Goal: Task Accomplishment & Management: Use online tool/utility

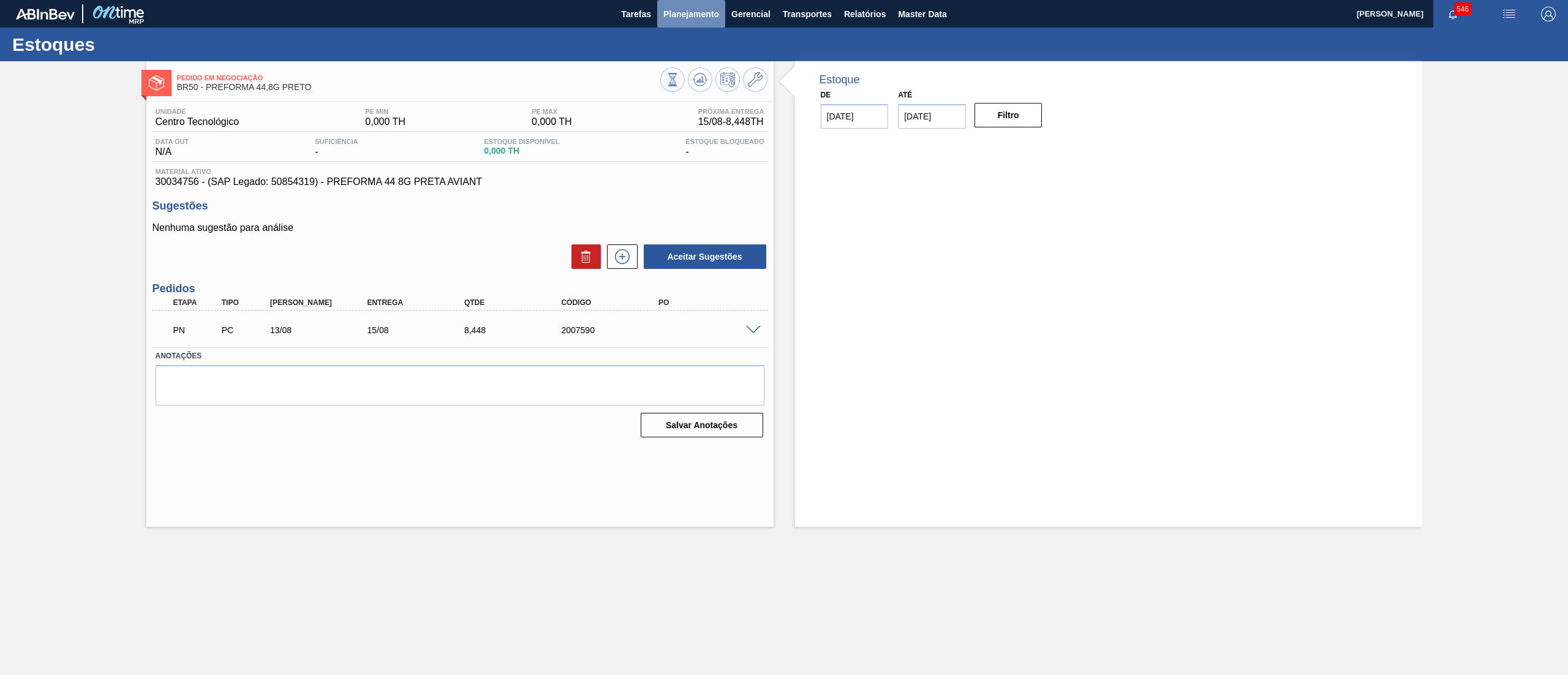
click at [681, 19] on span "Planejamento" at bounding box center [692, 14] width 56 height 15
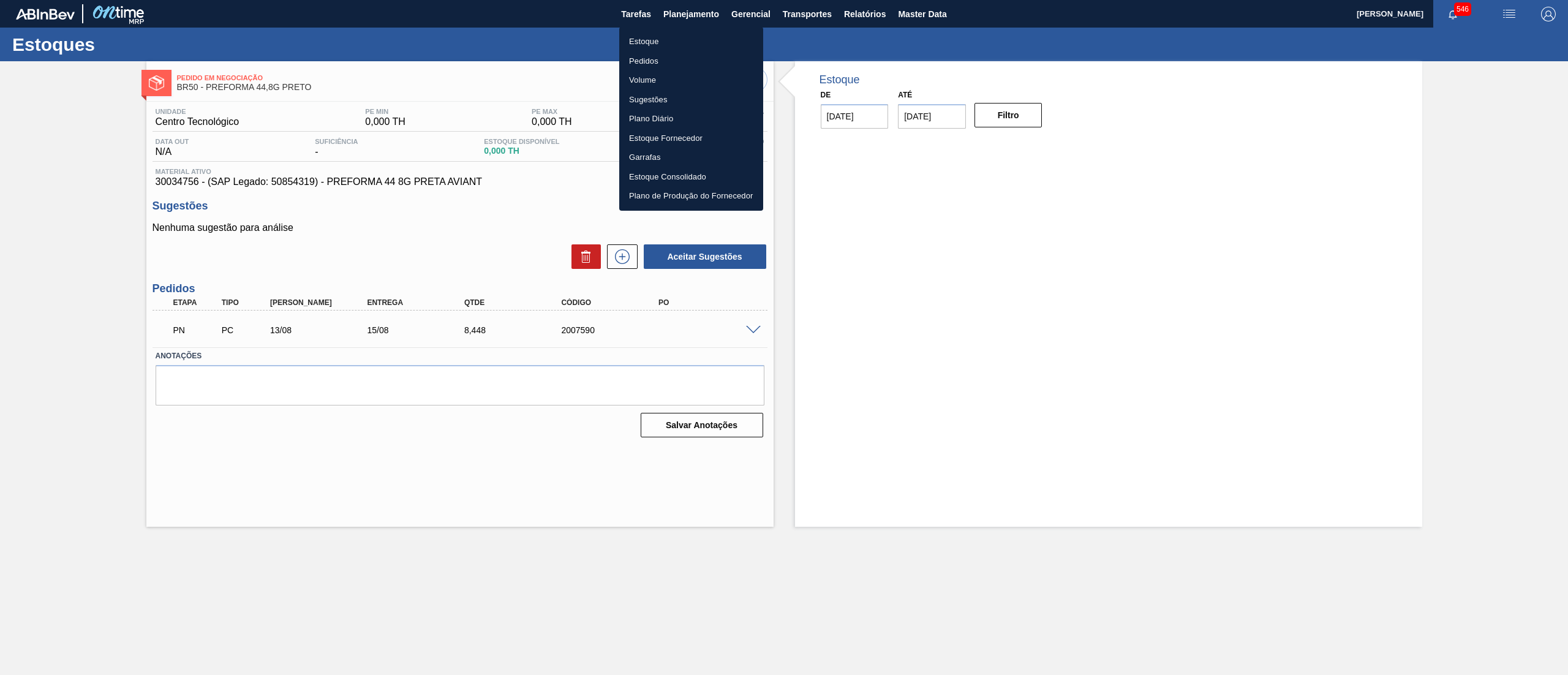
click at [657, 41] on li "Estoque" at bounding box center [691, 41] width 144 height 19
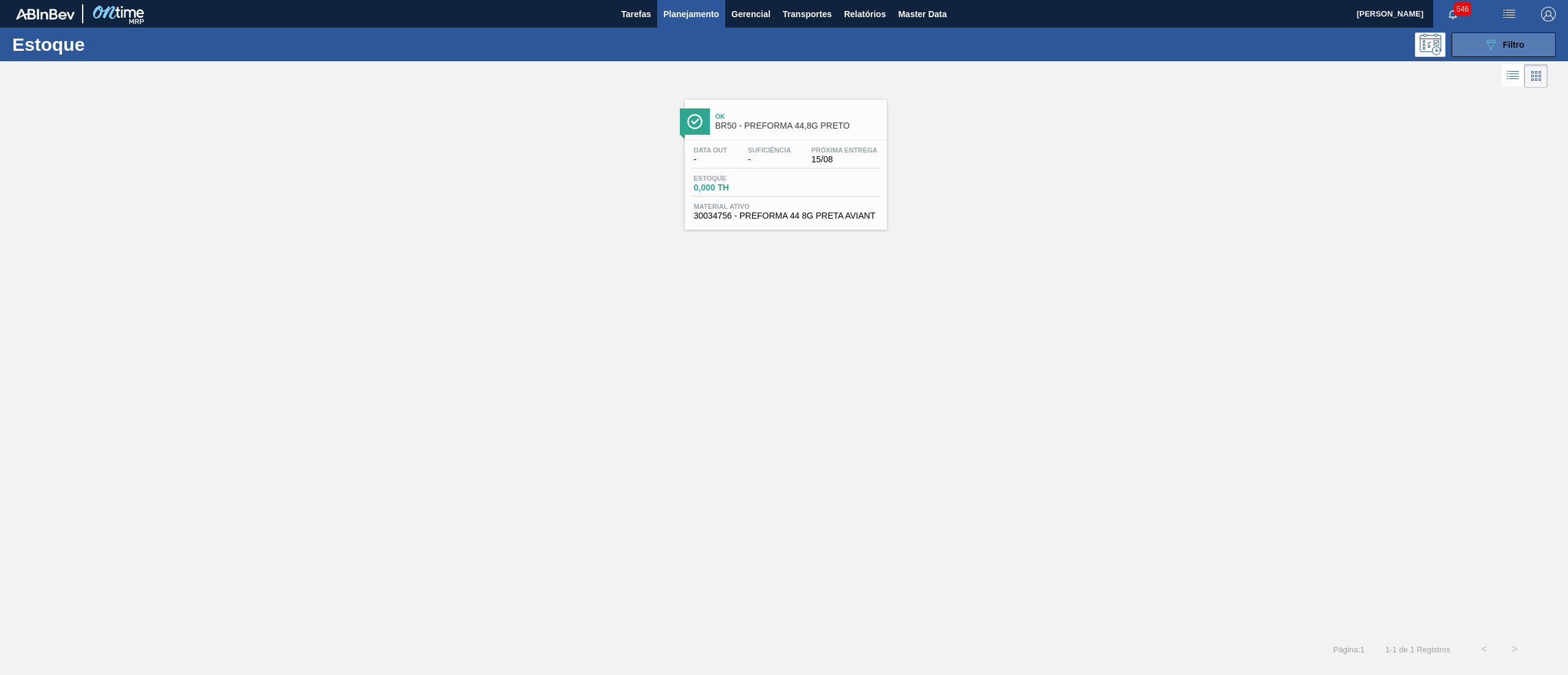
click at [1517, 45] on span "Filtro" at bounding box center [1514, 44] width 22 height 10
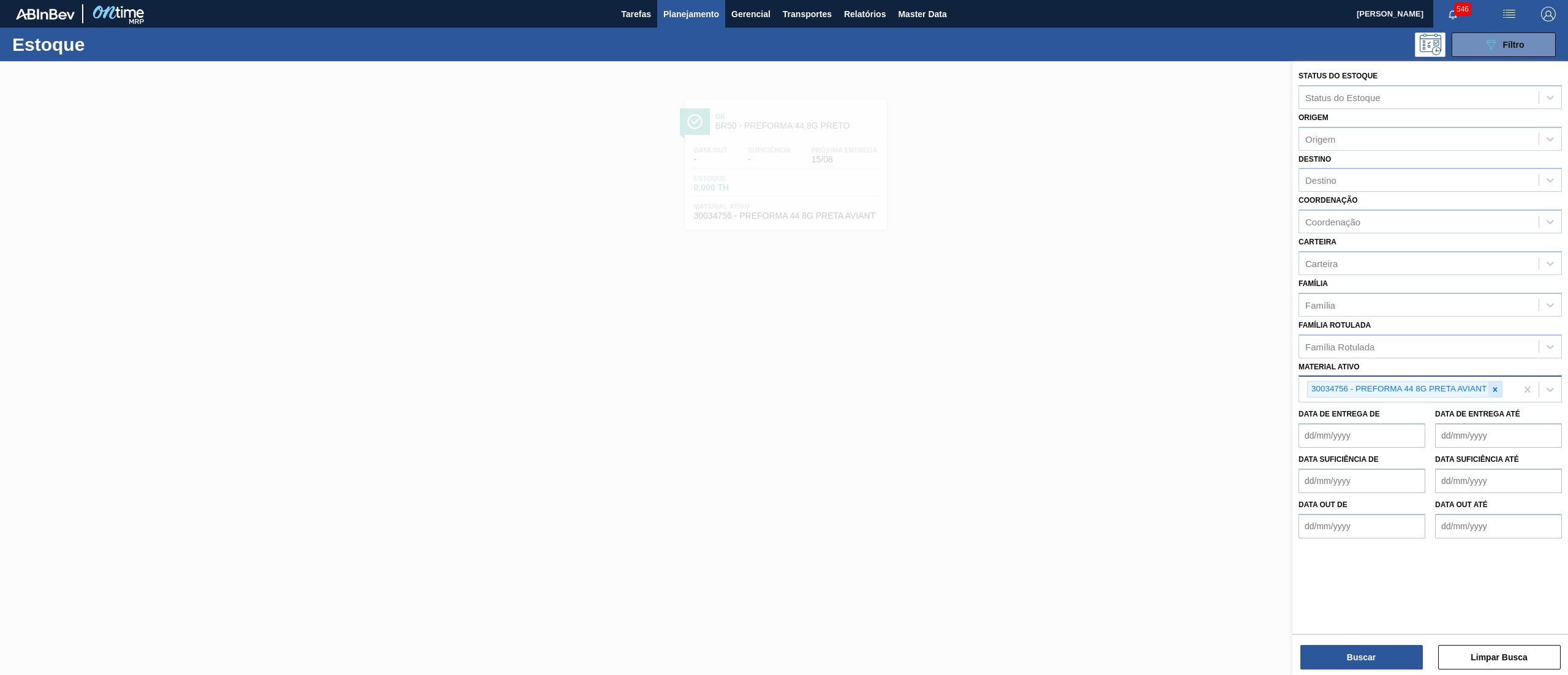
click at [1495, 385] on icon at bounding box center [1495, 389] width 9 height 9
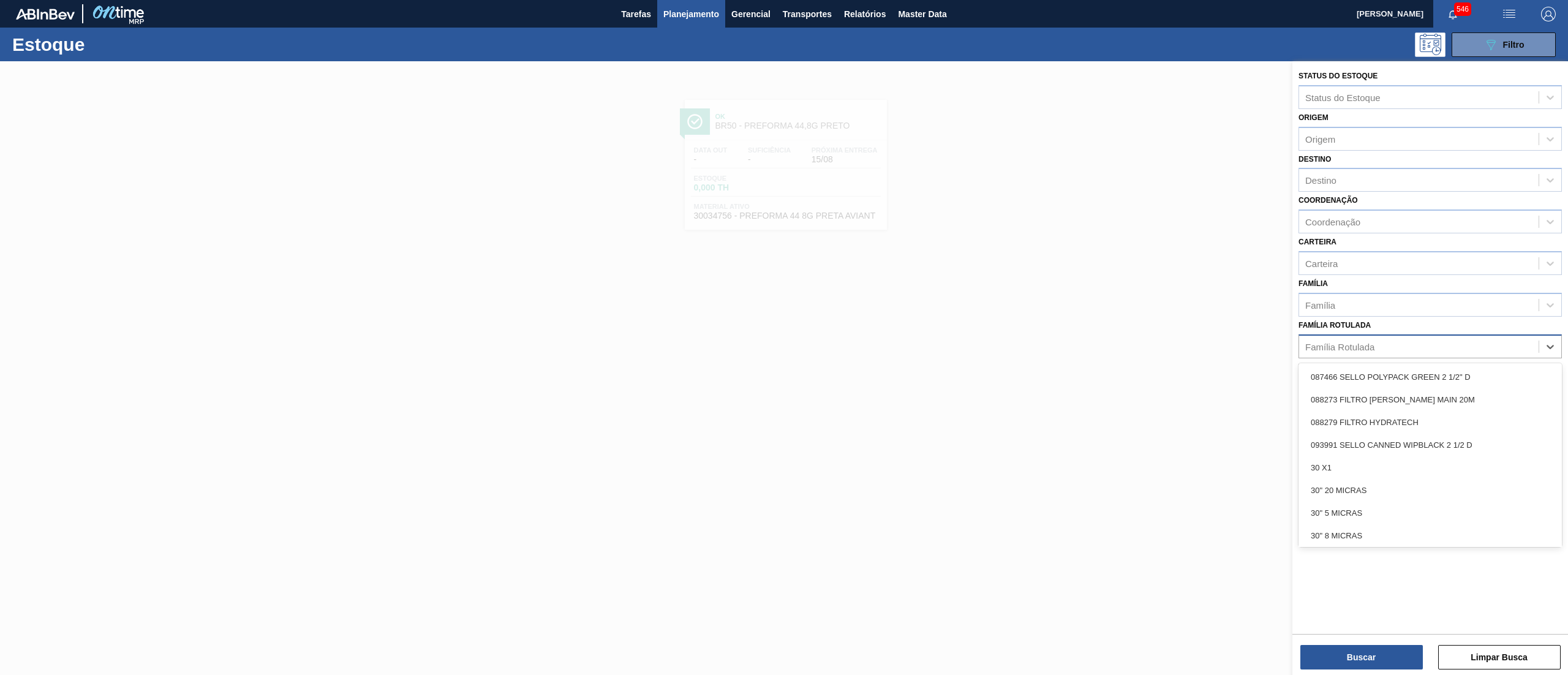
click at [1424, 348] on div "Família Rotulada" at bounding box center [1419, 346] width 239 height 18
type Rotulada "duos"
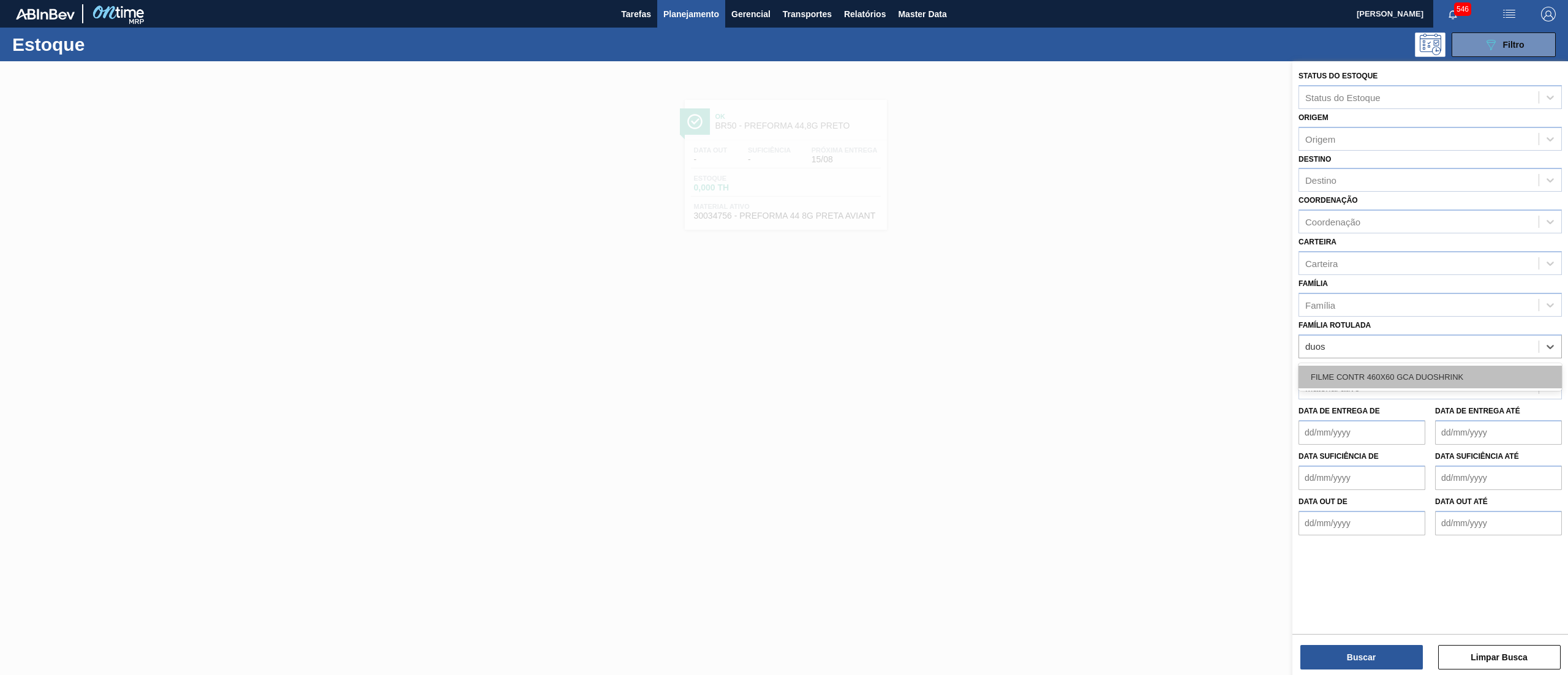
click at [1420, 367] on div "FILME CONTR 460X60 GCA DUOSHRINK" at bounding box center [1430, 377] width 263 height 23
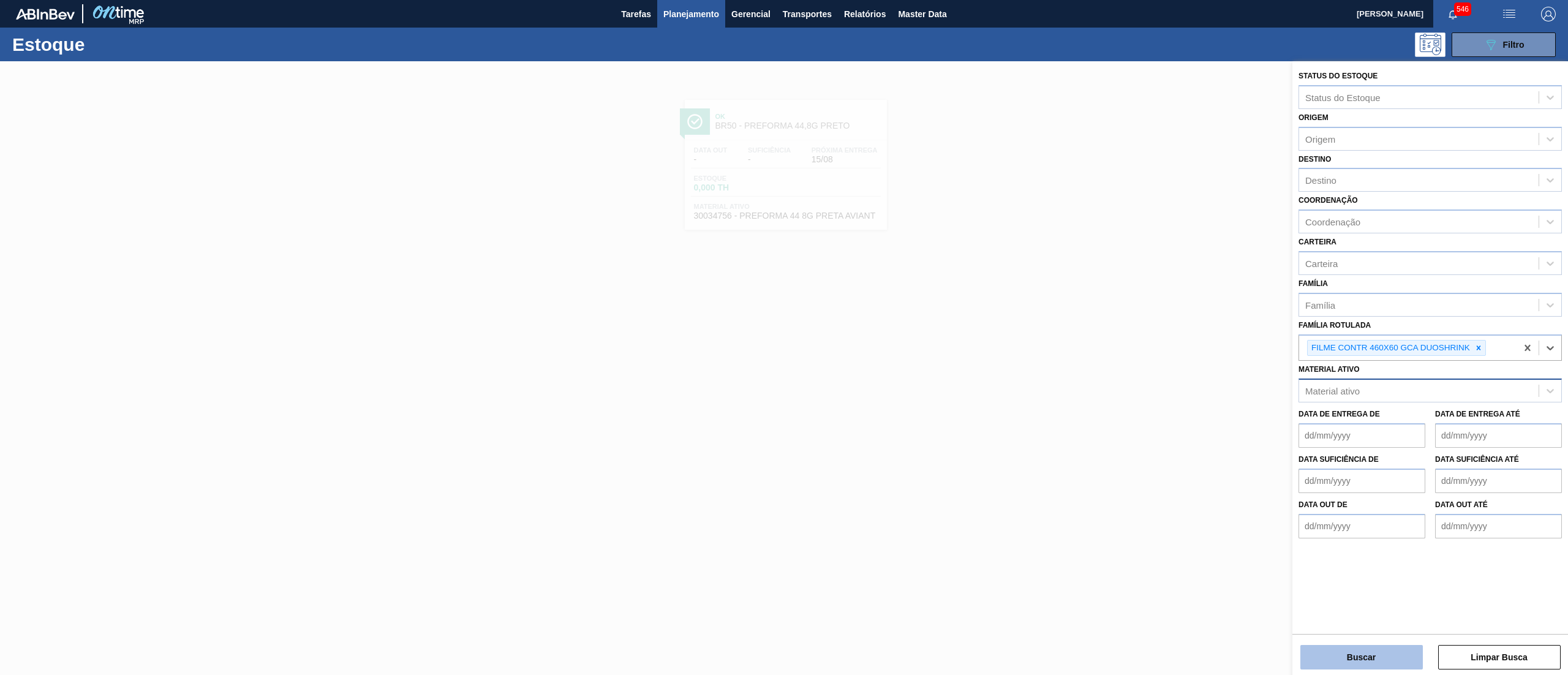
click at [1333, 649] on button "Buscar" at bounding box center [1362, 657] width 123 height 25
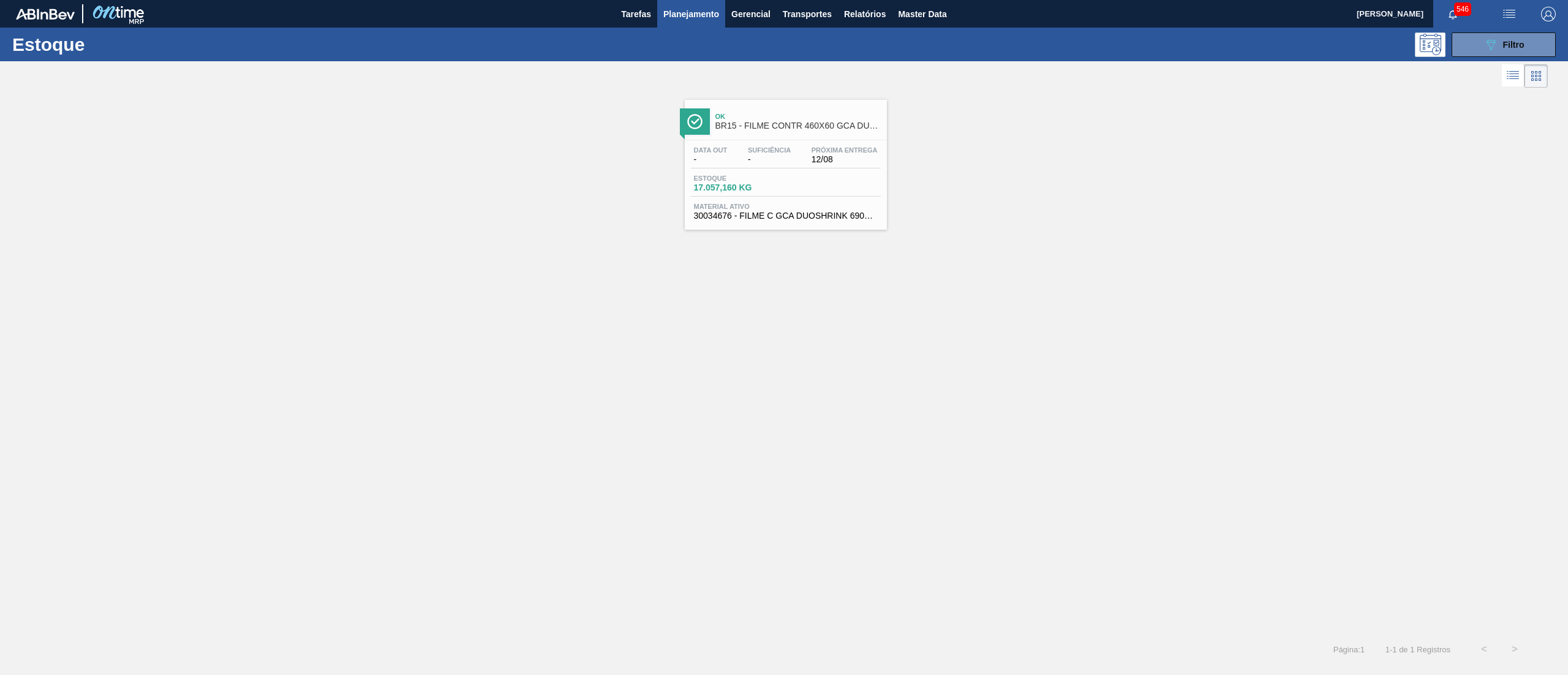
click at [798, 189] on div "Estoque 17.057,160 KG" at bounding box center [786, 186] width 190 height 22
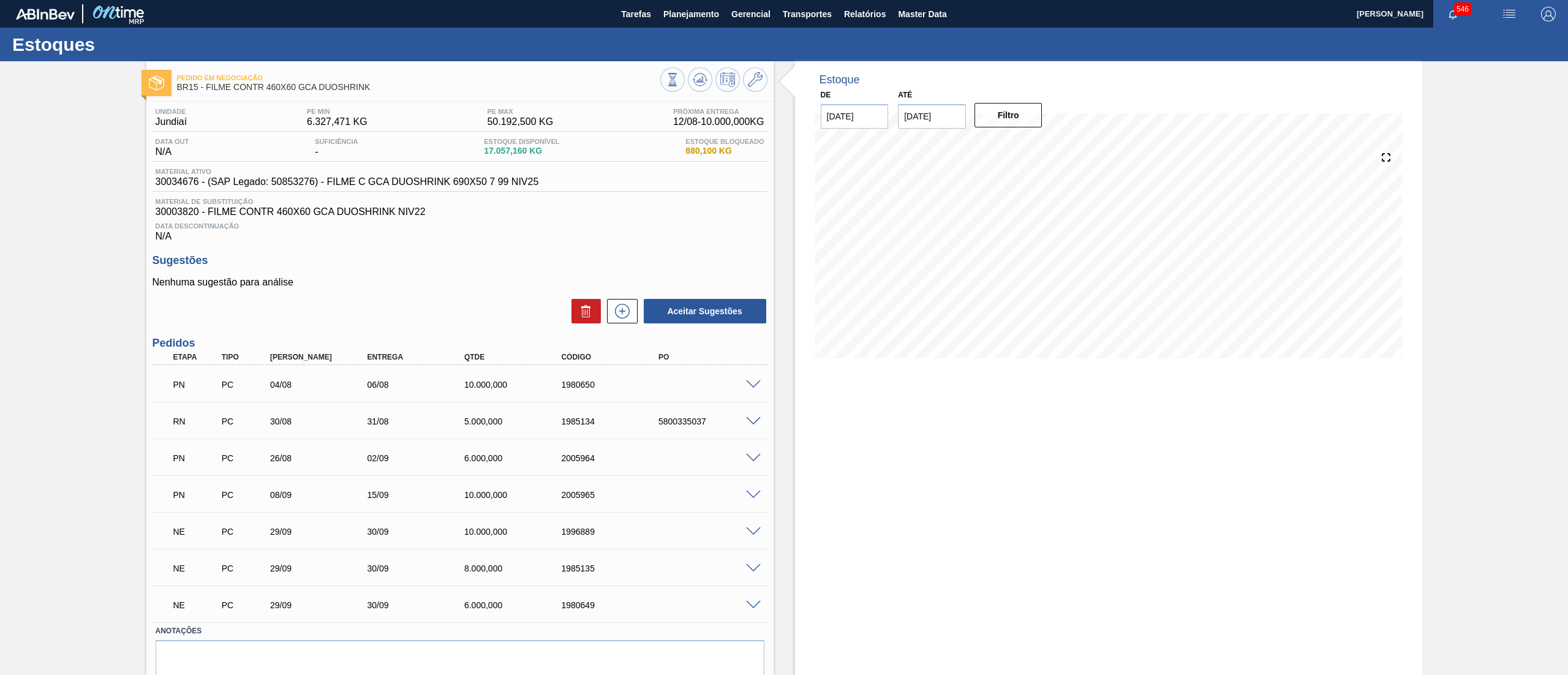
click at [748, 384] on span at bounding box center [753, 385] width 15 height 9
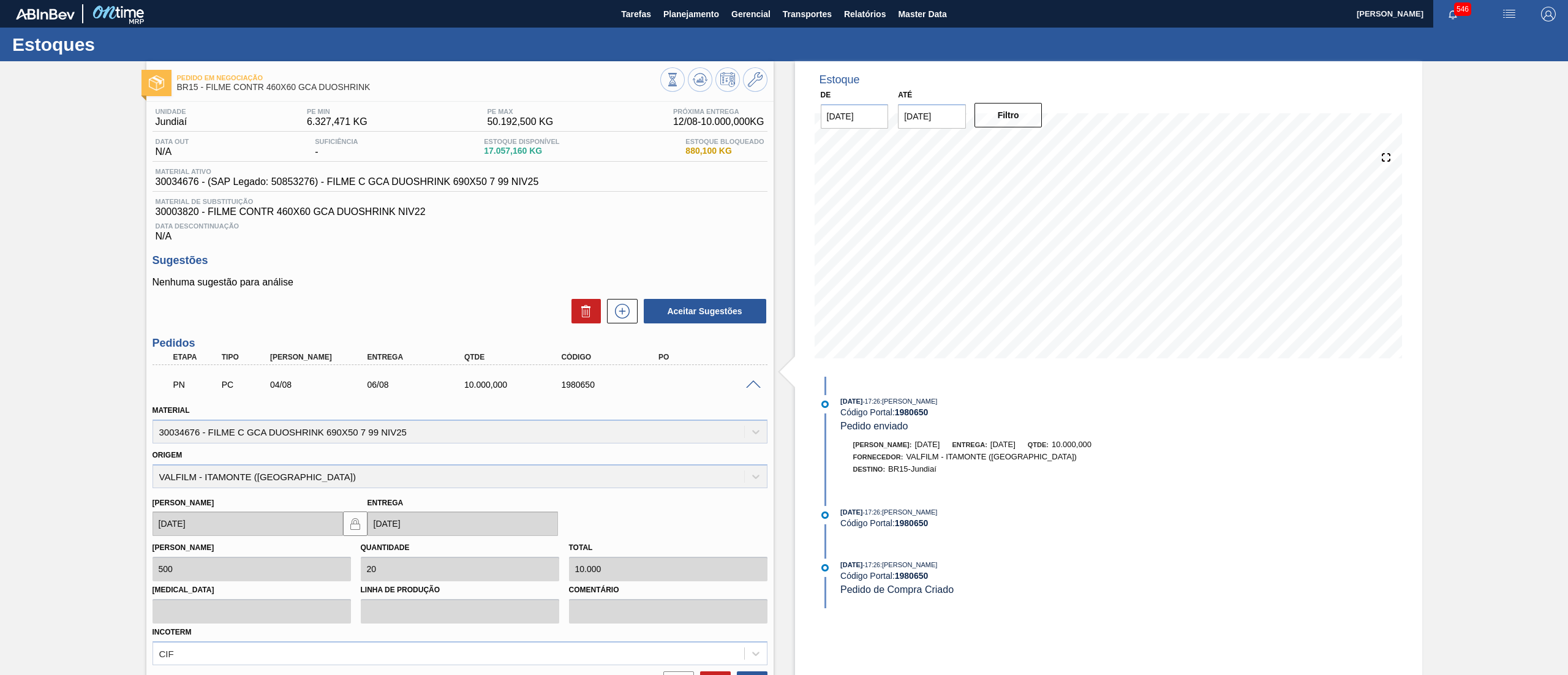
click at [748, 384] on span at bounding box center [753, 385] width 15 height 9
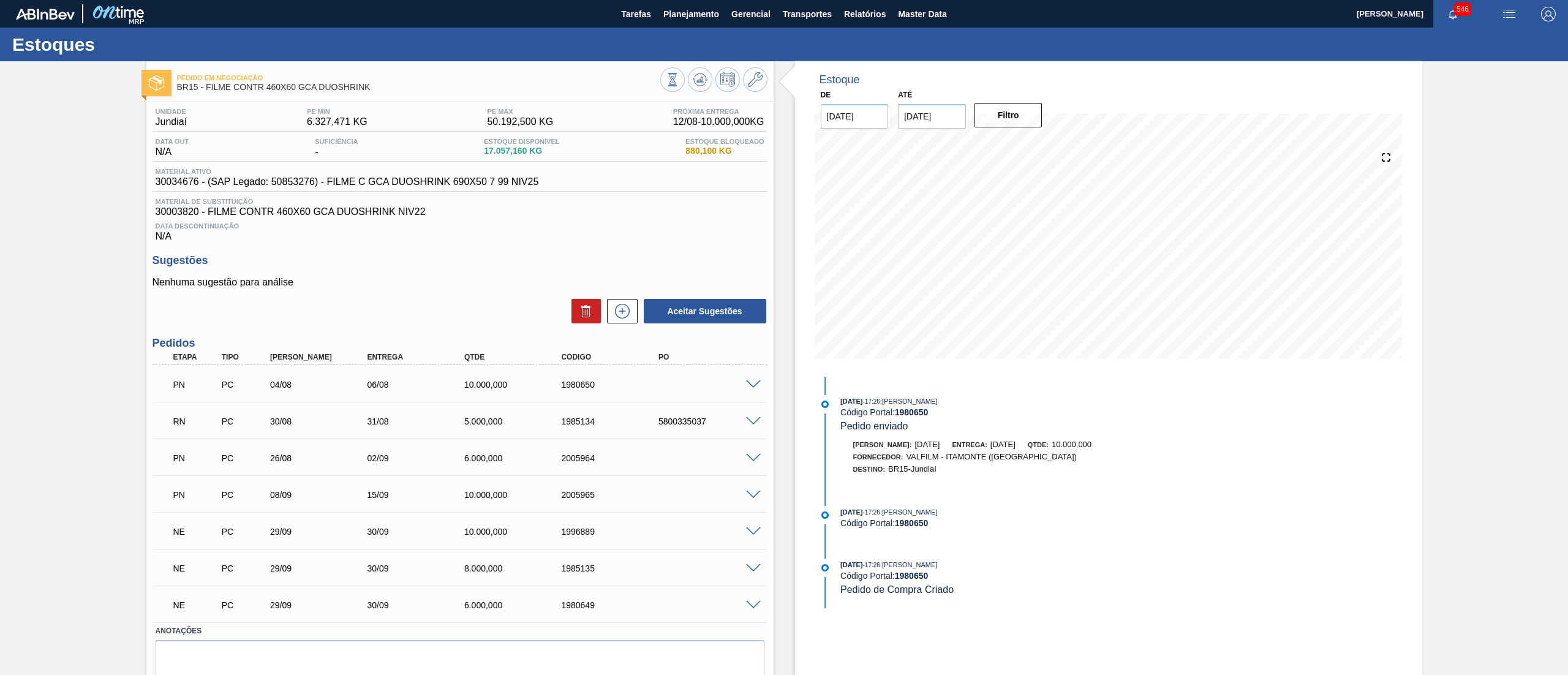
click at [748, 416] on div "RN PC 30/08 31/08 5.000,000 1985134 5800335037" at bounding box center [460, 419] width 615 height 30
click at [750, 419] on span at bounding box center [753, 422] width 15 height 9
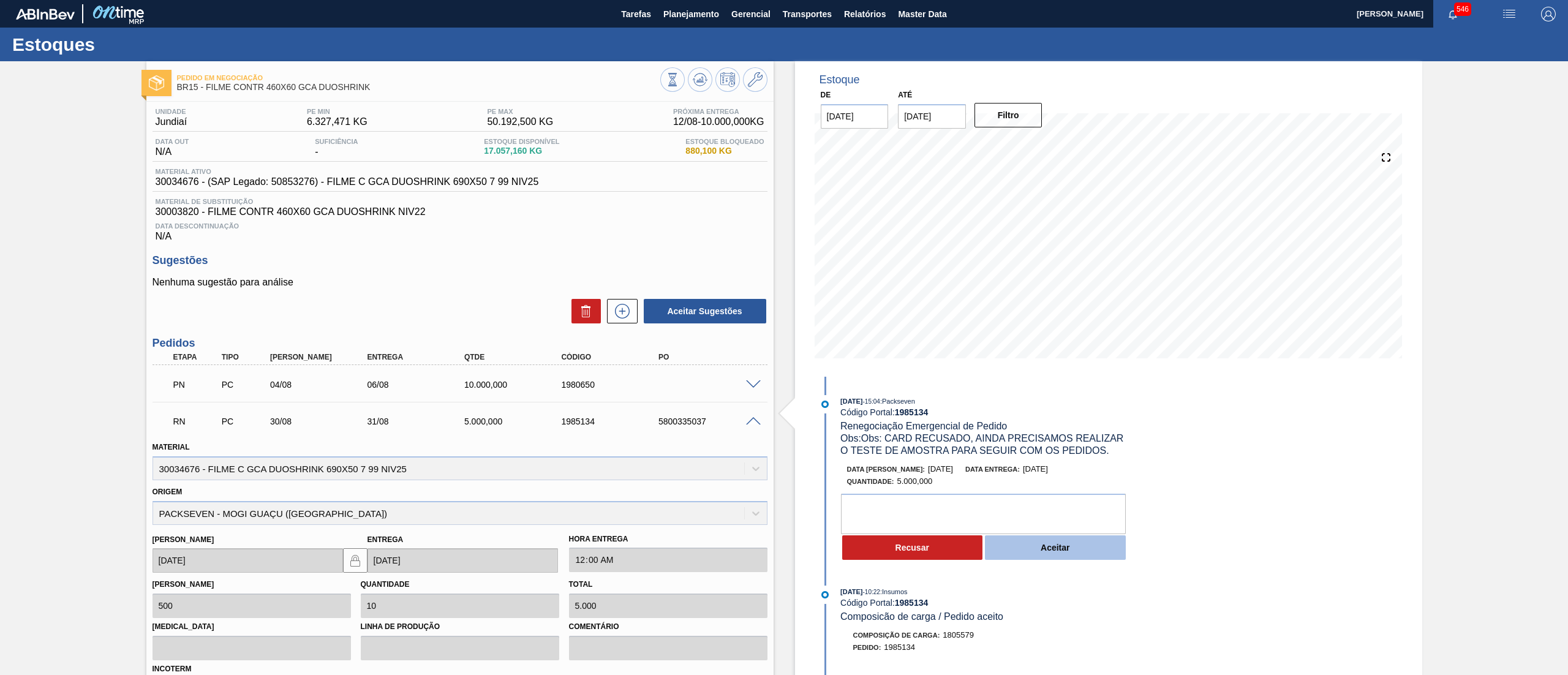
click at [1064, 552] on button "Aceitar" at bounding box center [1055, 548] width 141 height 25
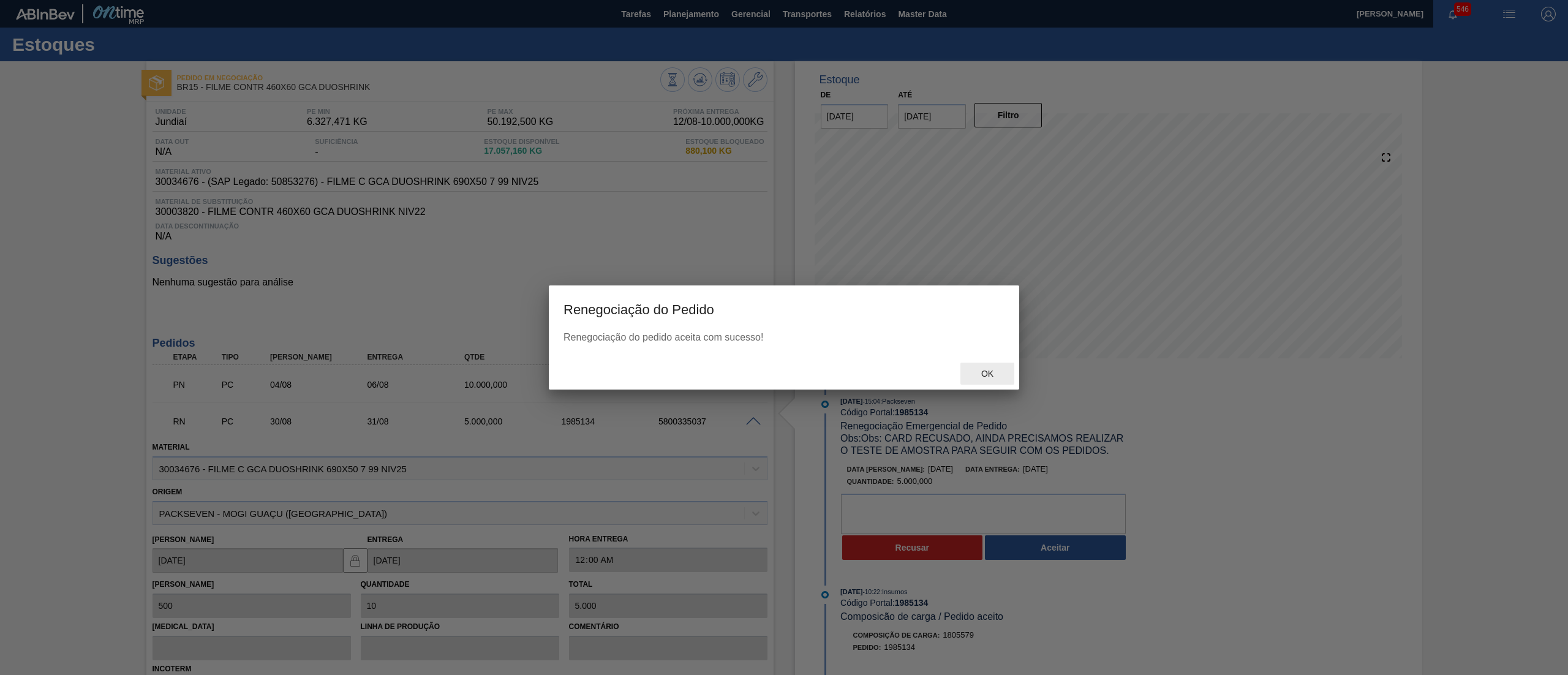
click at [995, 381] on div "Ok" at bounding box center [987, 374] width 54 height 23
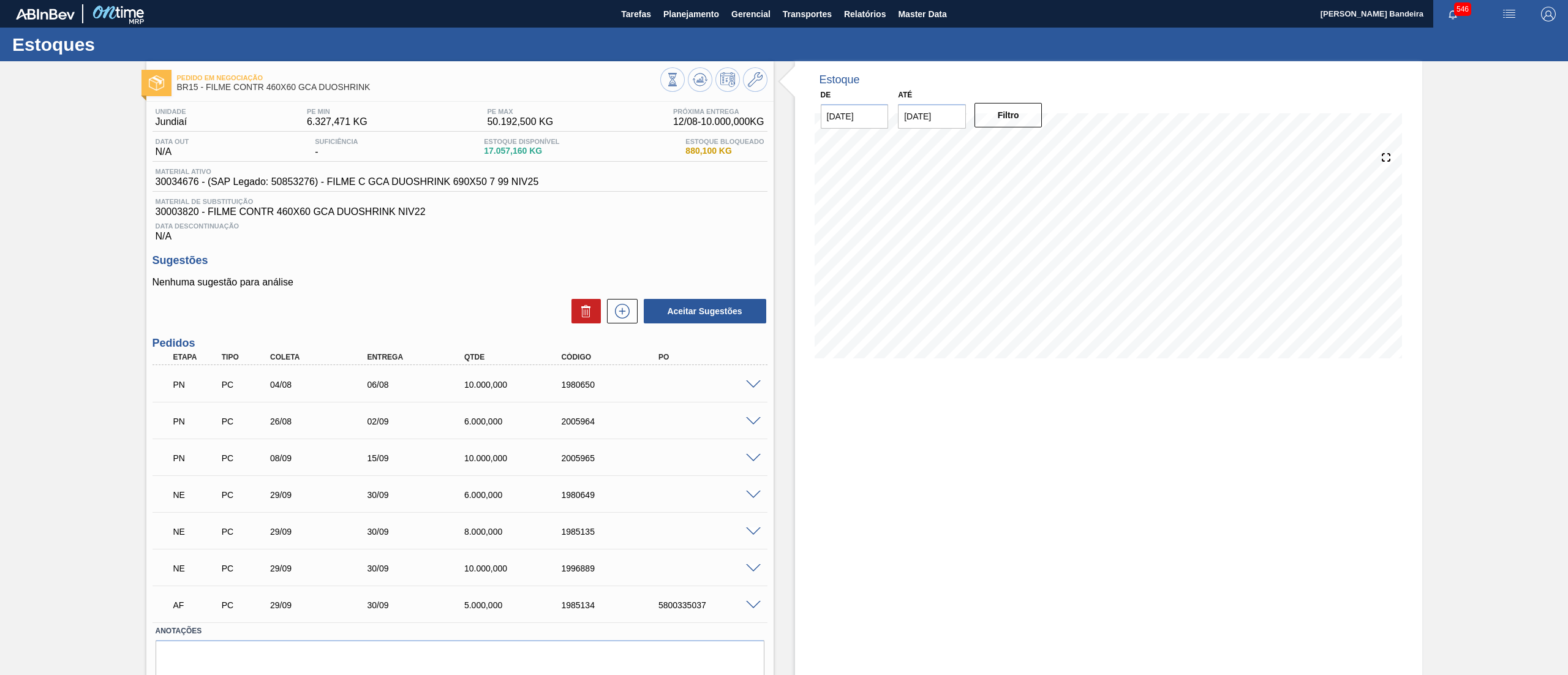
click at [753, 462] on span at bounding box center [753, 458] width 15 height 9
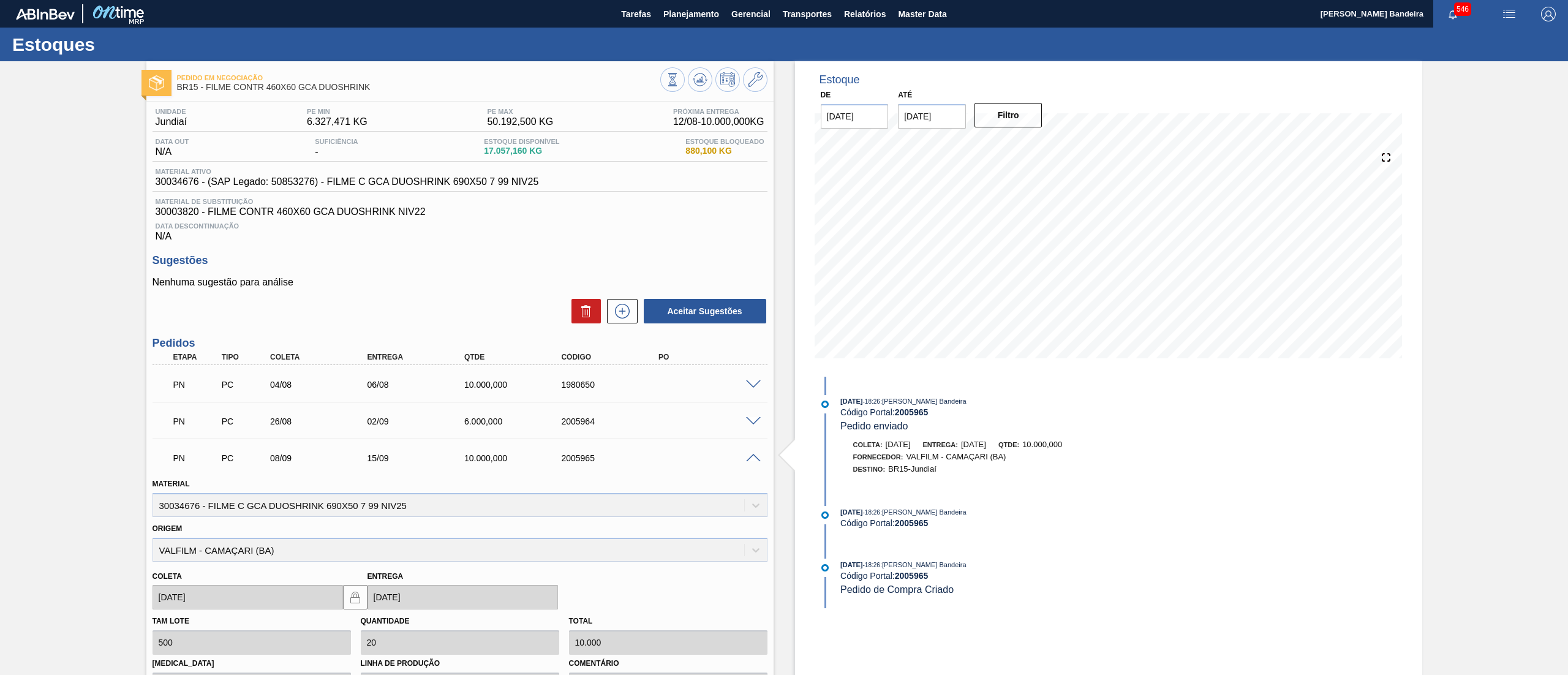
click at [753, 462] on span at bounding box center [753, 458] width 15 height 9
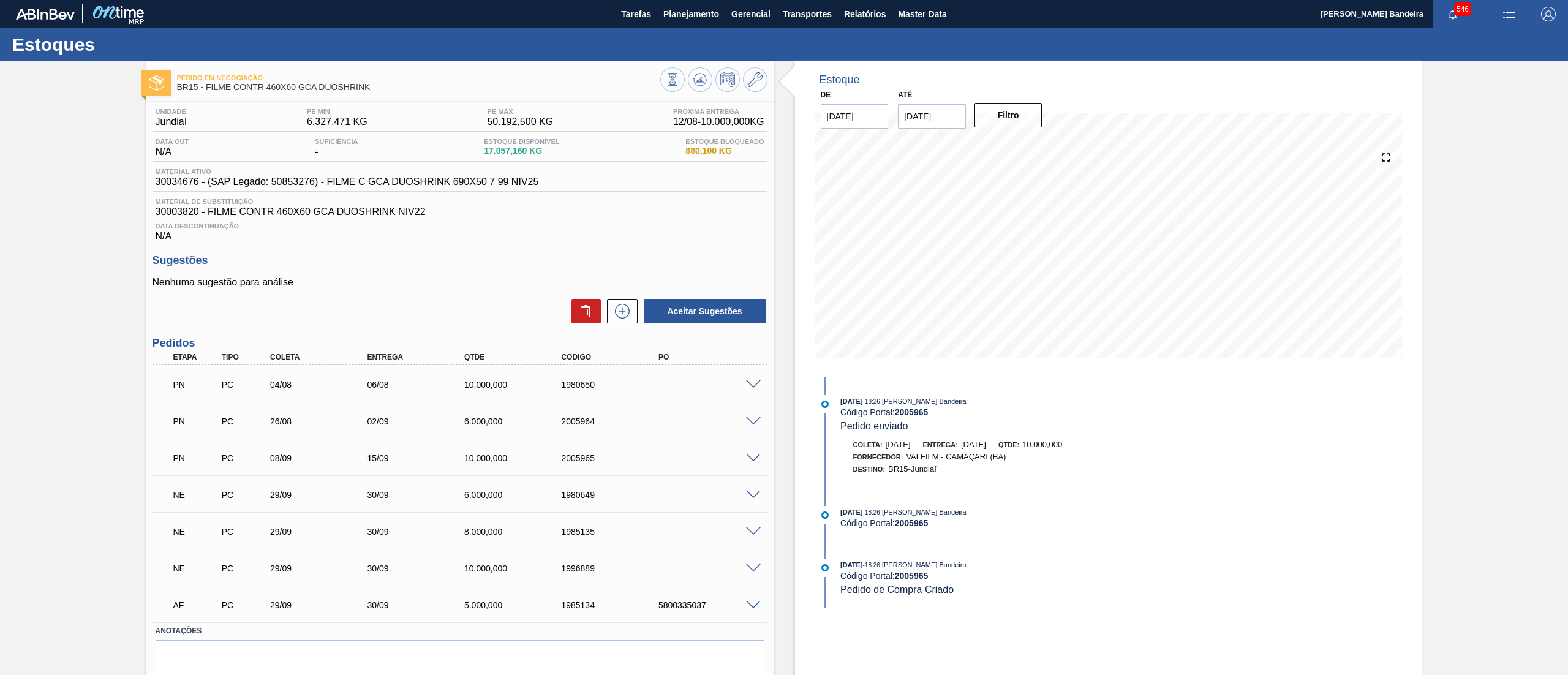
click at [746, 565] on span at bounding box center [753, 569] width 15 height 9
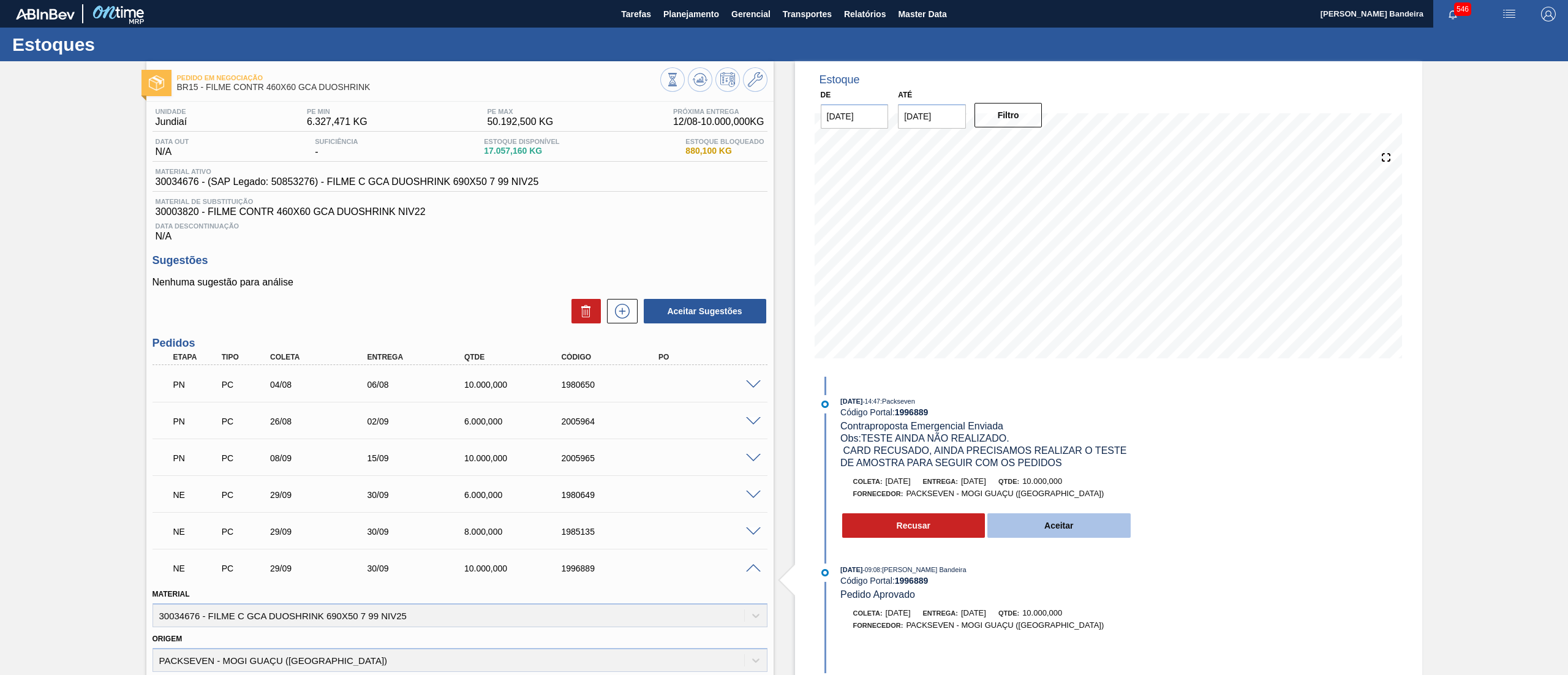
click at [1043, 531] on button "Aceitar" at bounding box center [1059, 526] width 143 height 25
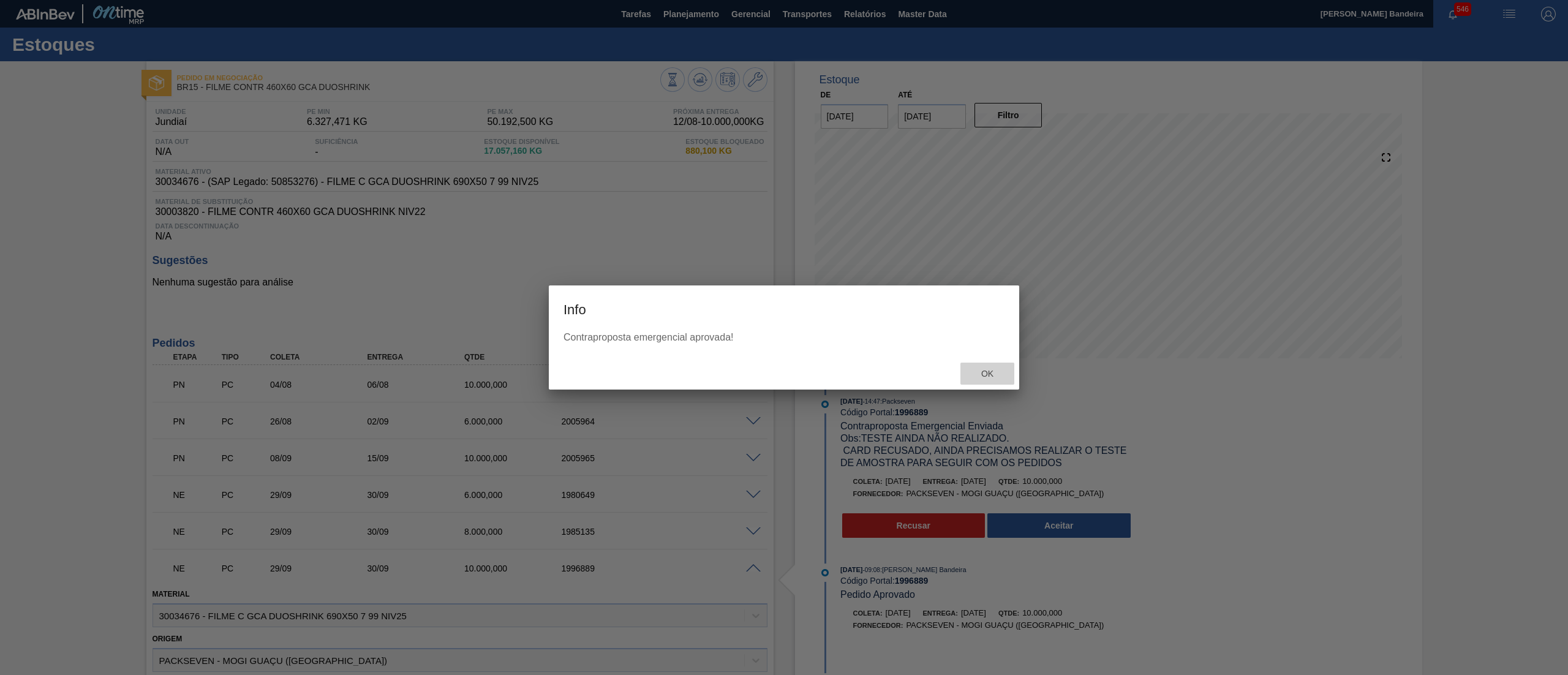
click at [990, 381] on div "Ok" at bounding box center [987, 374] width 54 height 23
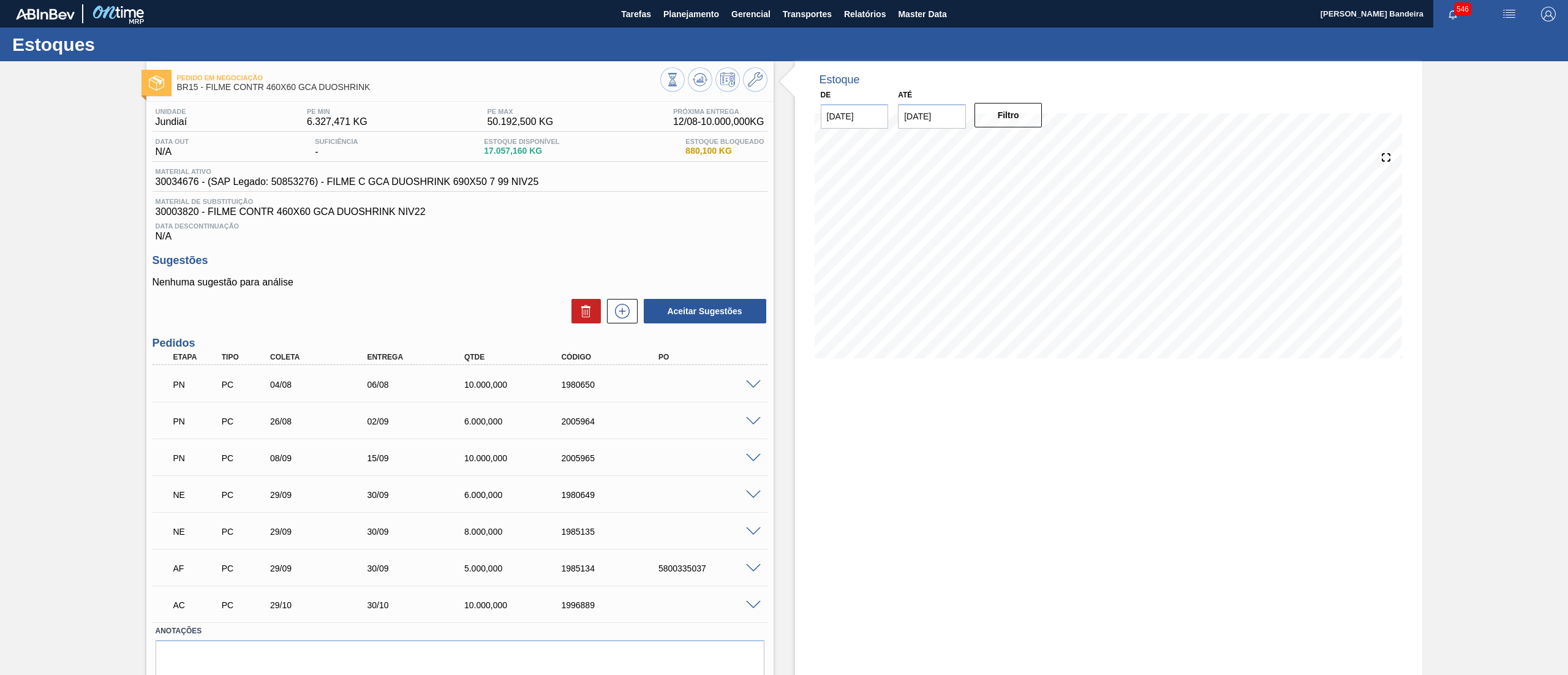
click at [751, 533] on span at bounding box center [753, 532] width 15 height 9
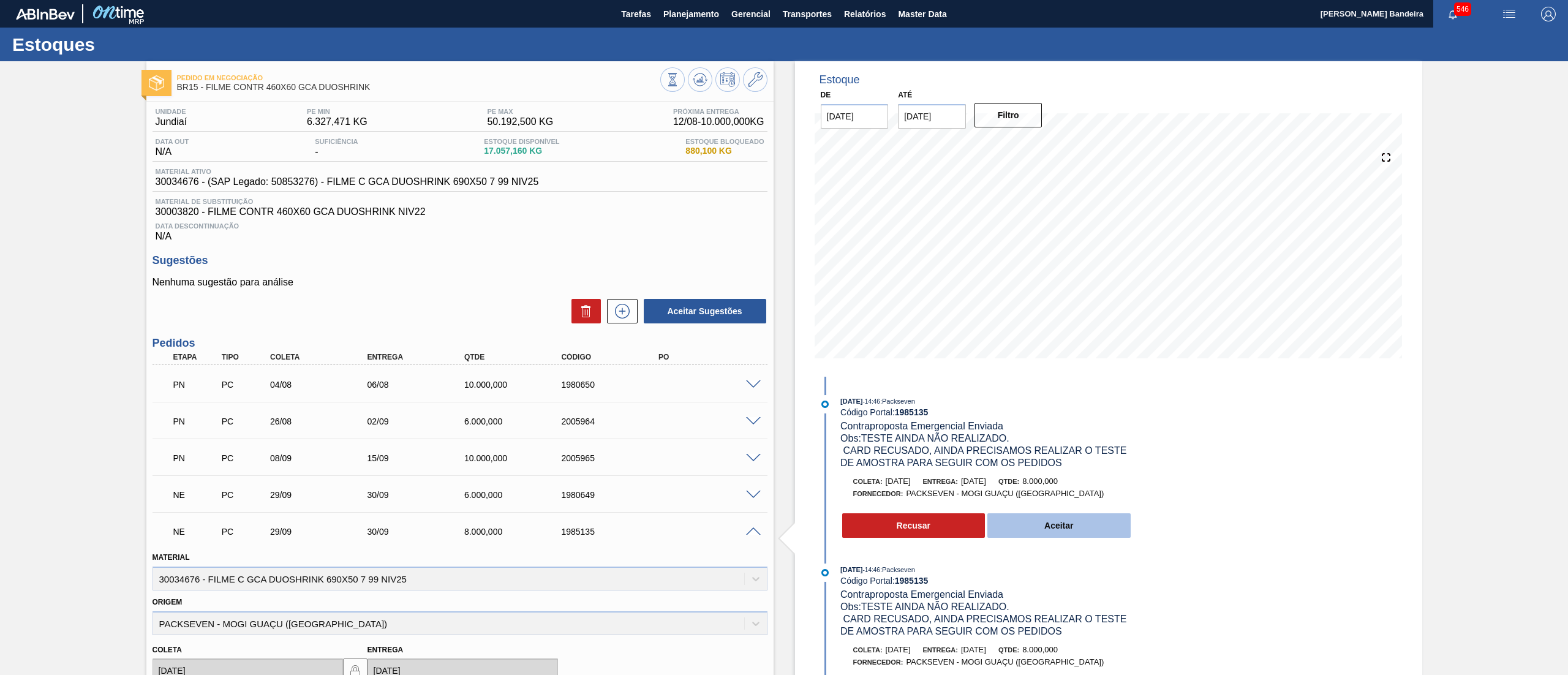
click at [1054, 517] on button "Aceitar" at bounding box center [1059, 526] width 143 height 25
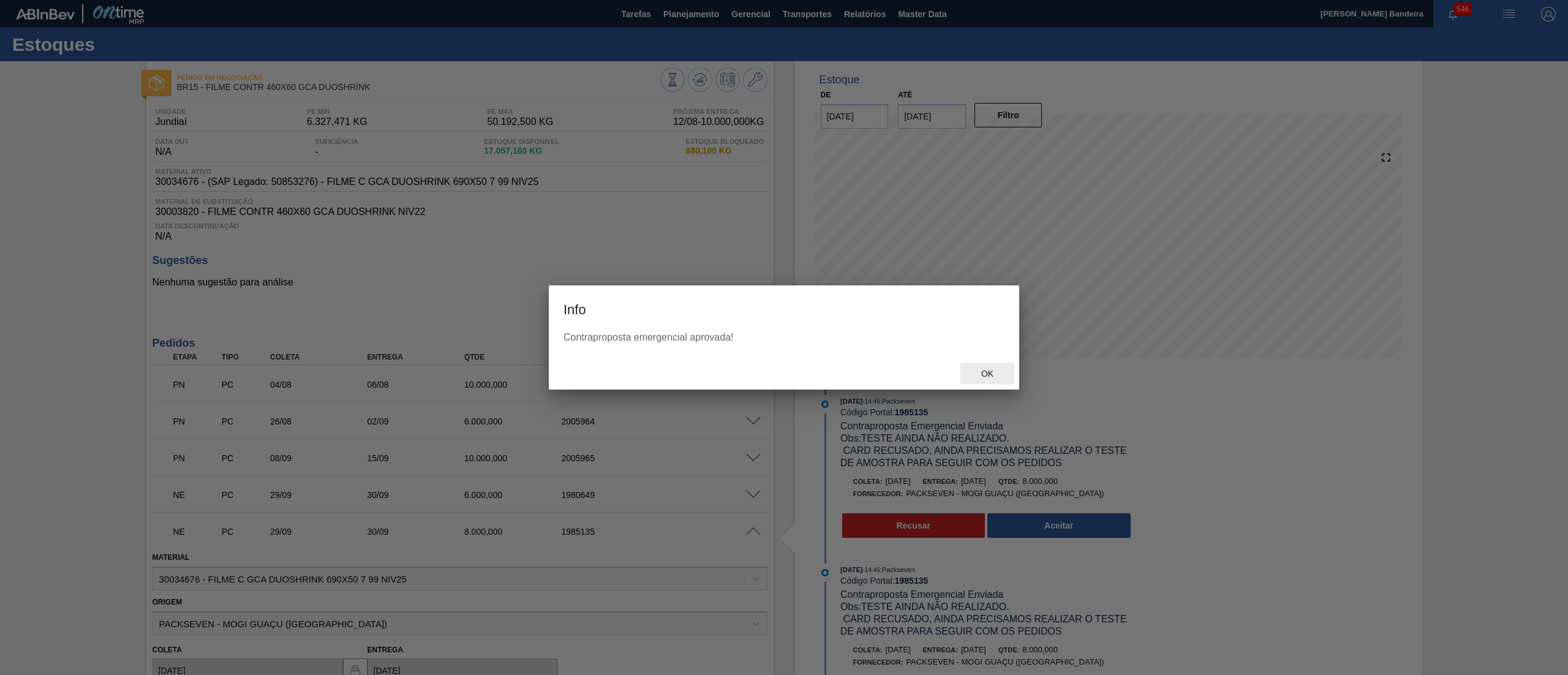
click at [989, 374] on span "Ok" at bounding box center [987, 374] width 32 height 10
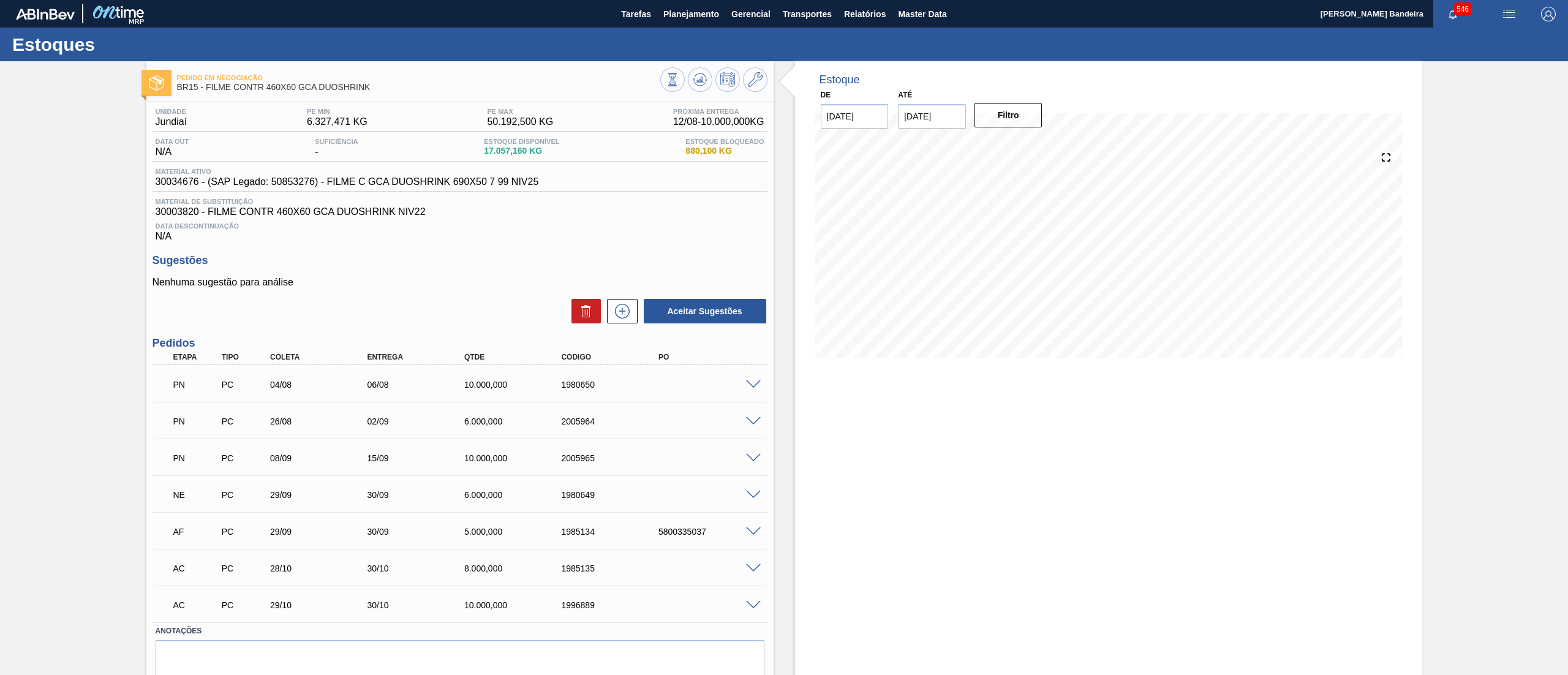
click at [751, 492] on span at bounding box center [753, 496] width 15 height 9
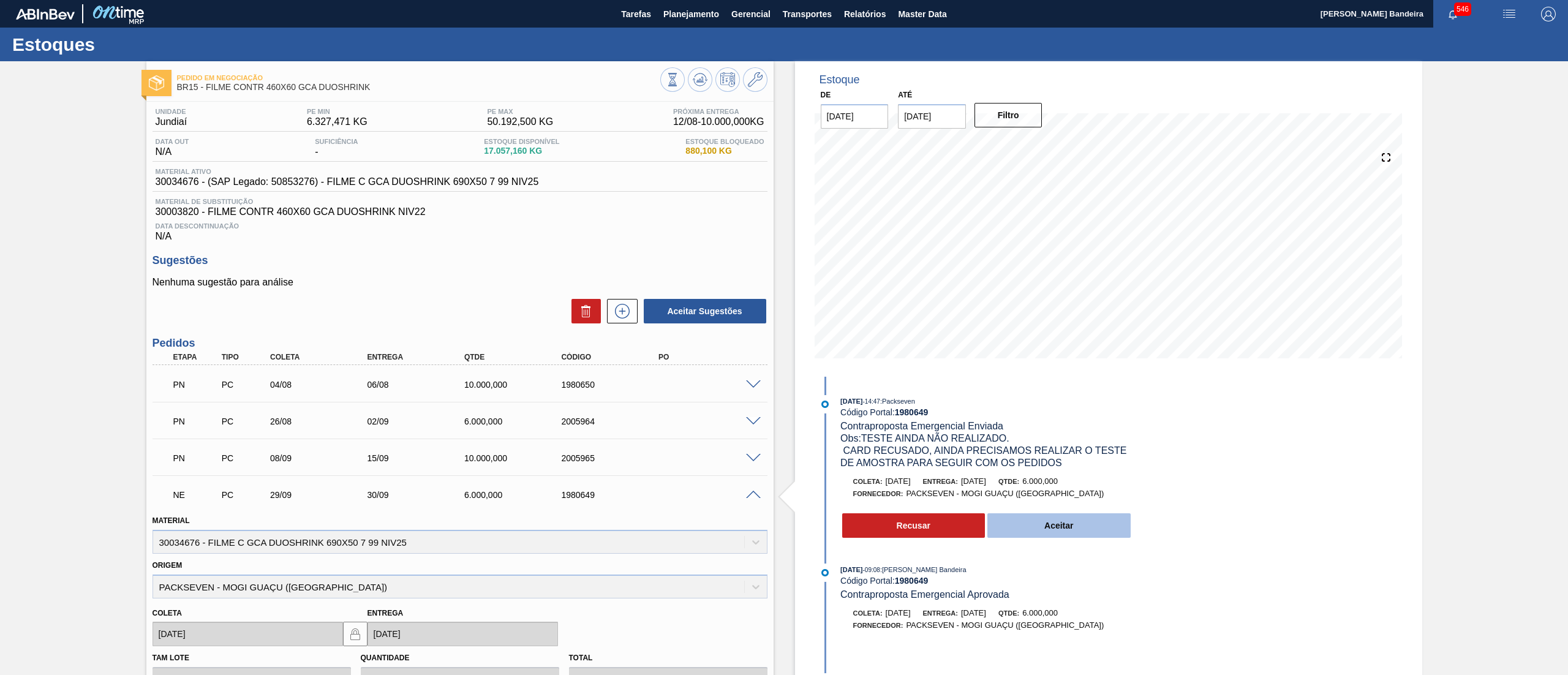
click at [1071, 523] on button "Aceitar" at bounding box center [1059, 526] width 143 height 25
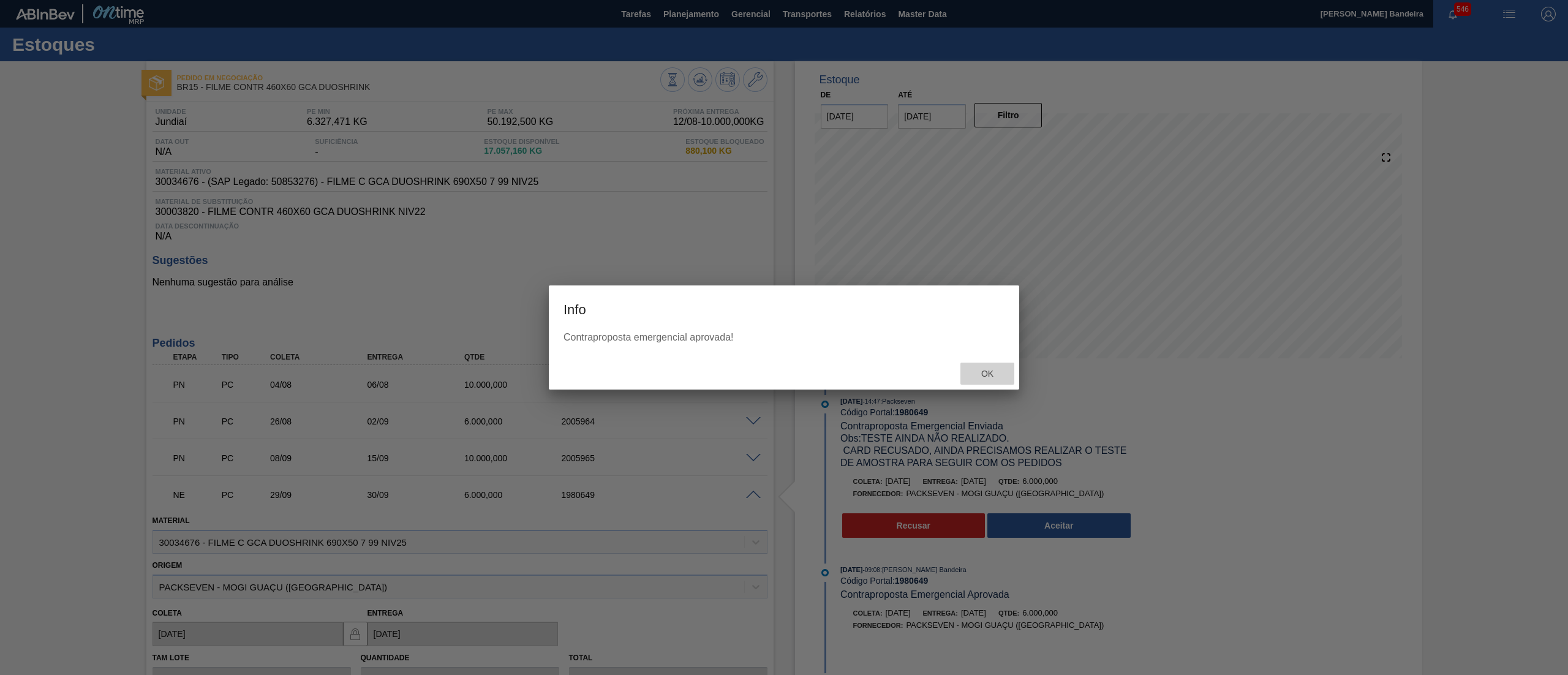
click at [983, 374] on span "Ok" at bounding box center [987, 374] width 32 height 10
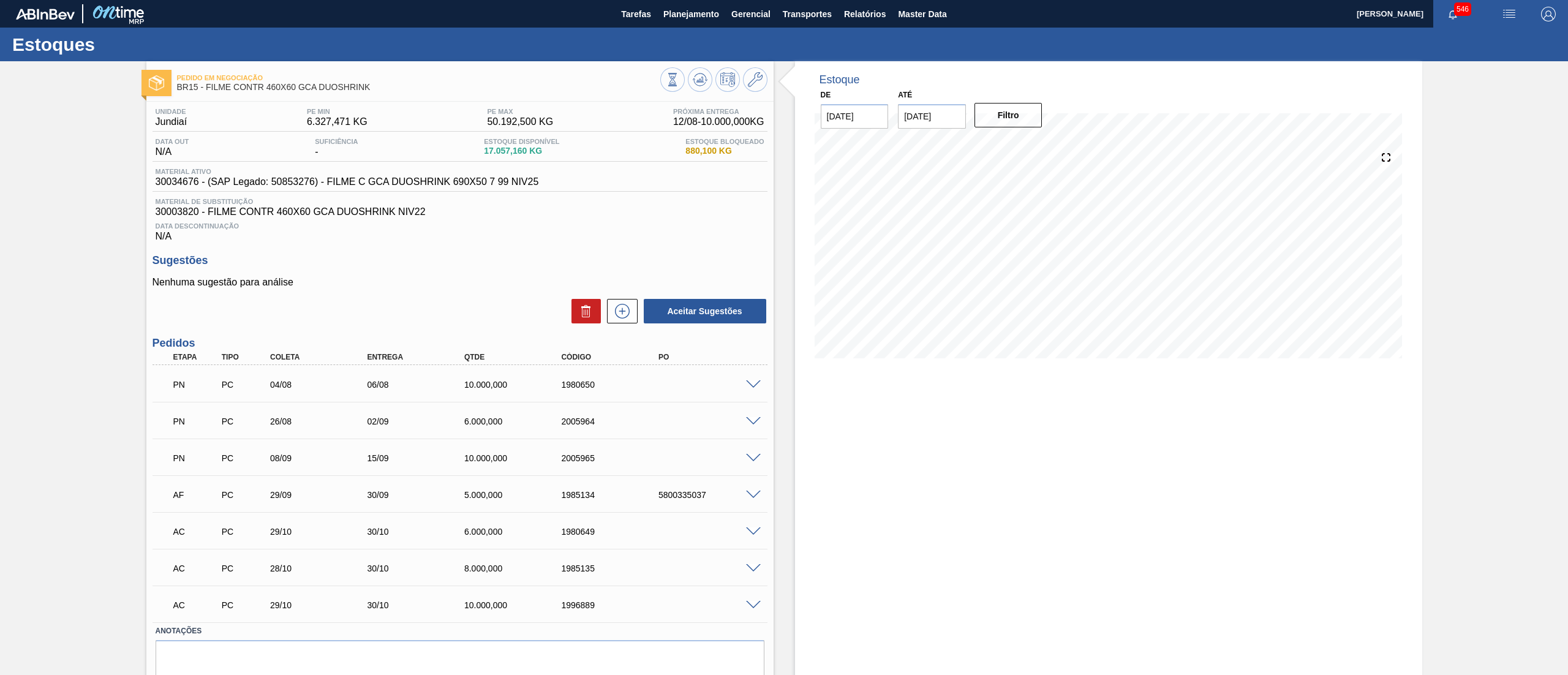
click at [754, 423] on span at bounding box center [753, 422] width 15 height 9
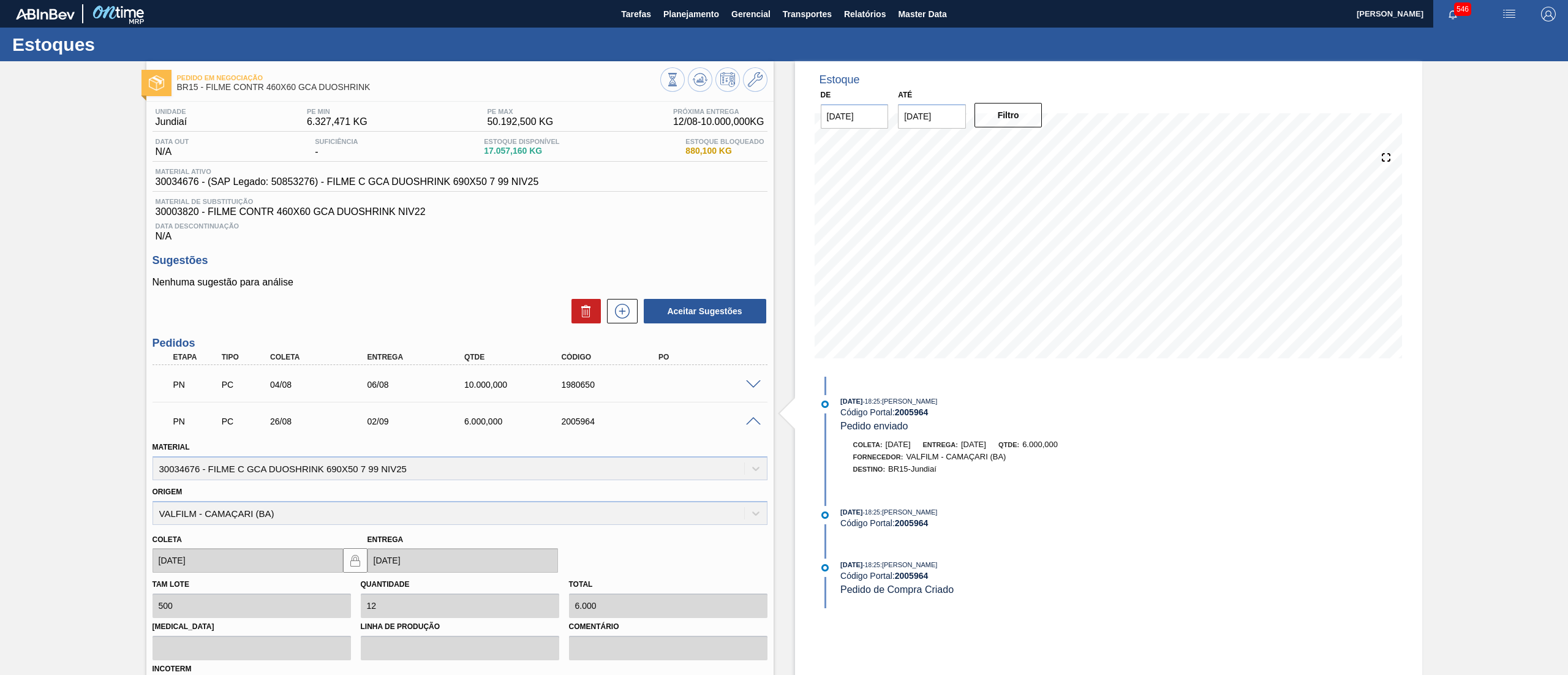
click at [754, 423] on span at bounding box center [753, 422] width 15 height 9
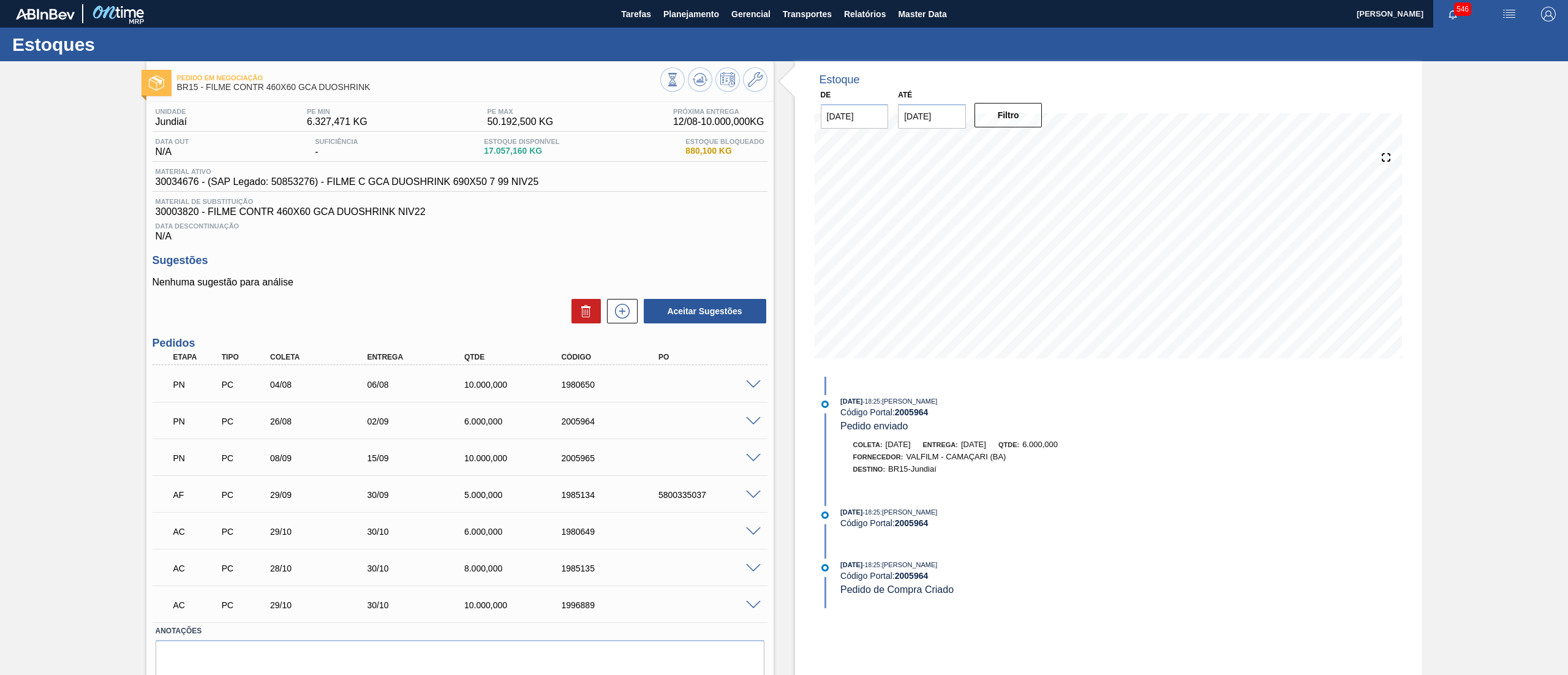
click at [754, 421] on span at bounding box center [753, 422] width 15 height 9
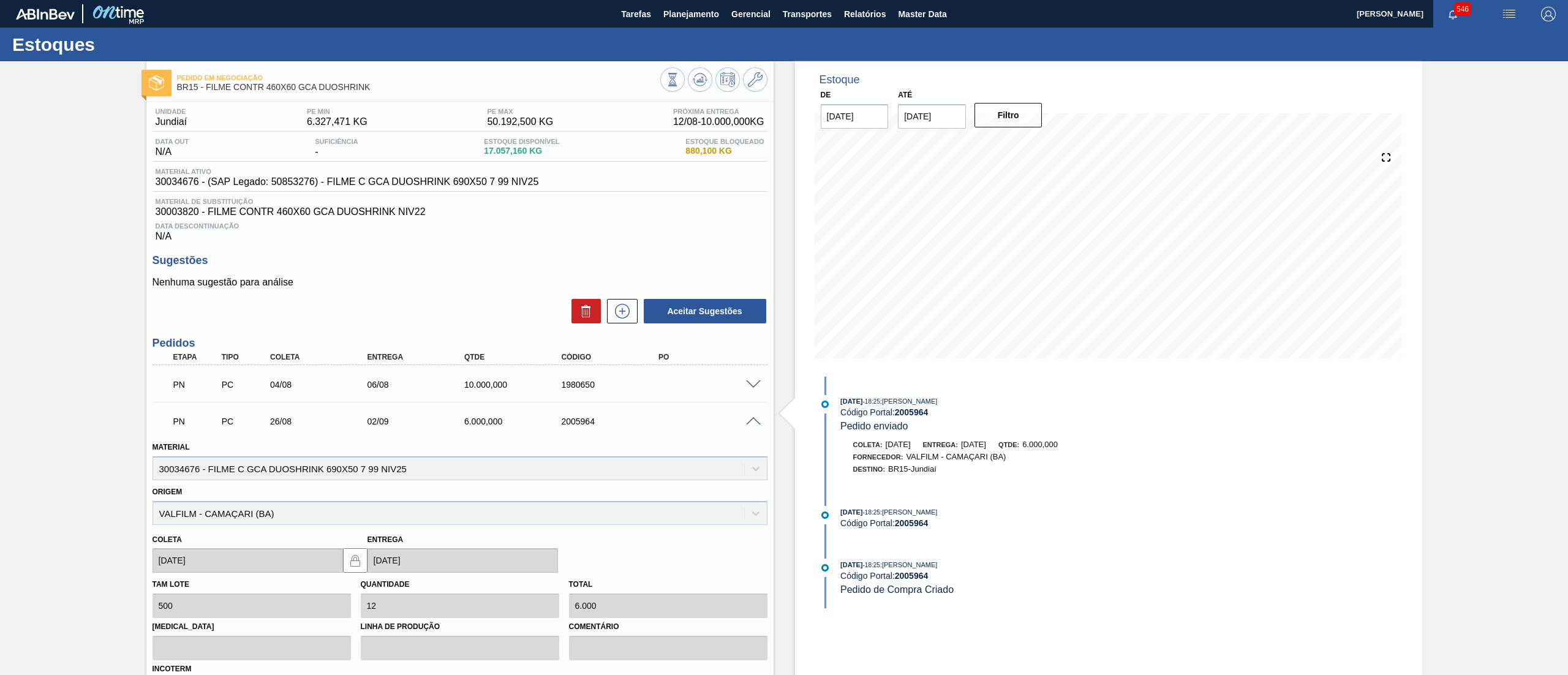
click at [754, 421] on span at bounding box center [753, 422] width 15 height 9
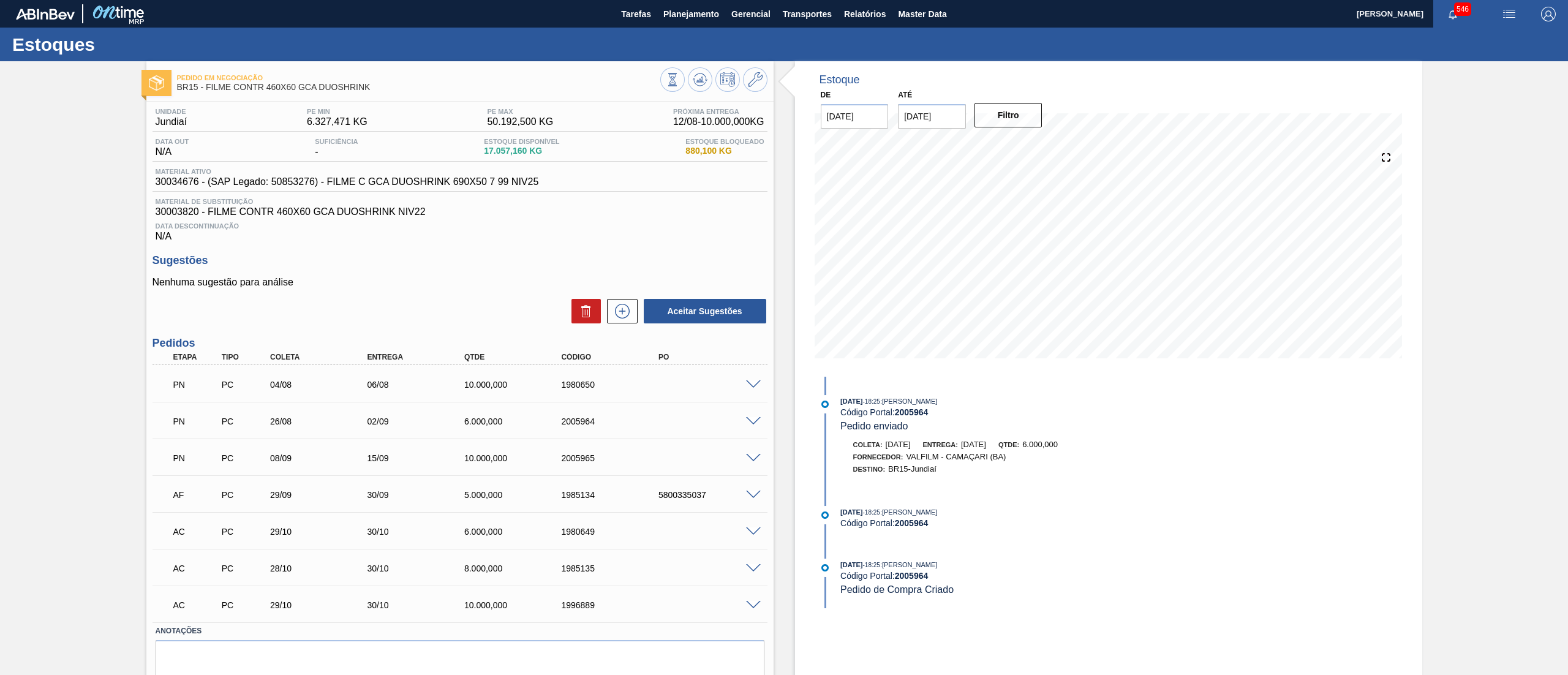
click at [748, 421] on span at bounding box center [753, 422] width 15 height 9
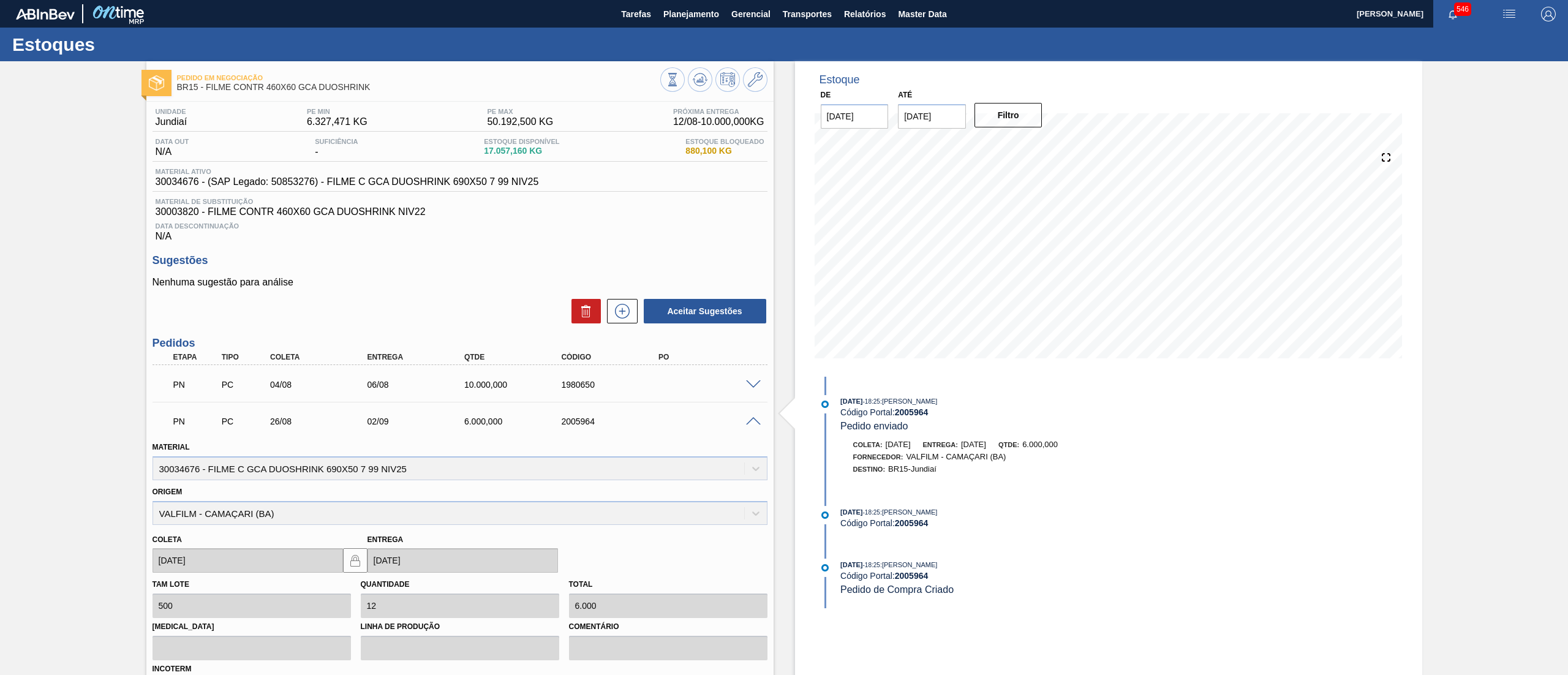
click at [748, 421] on span at bounding box center [753, 422] width 15 height 9
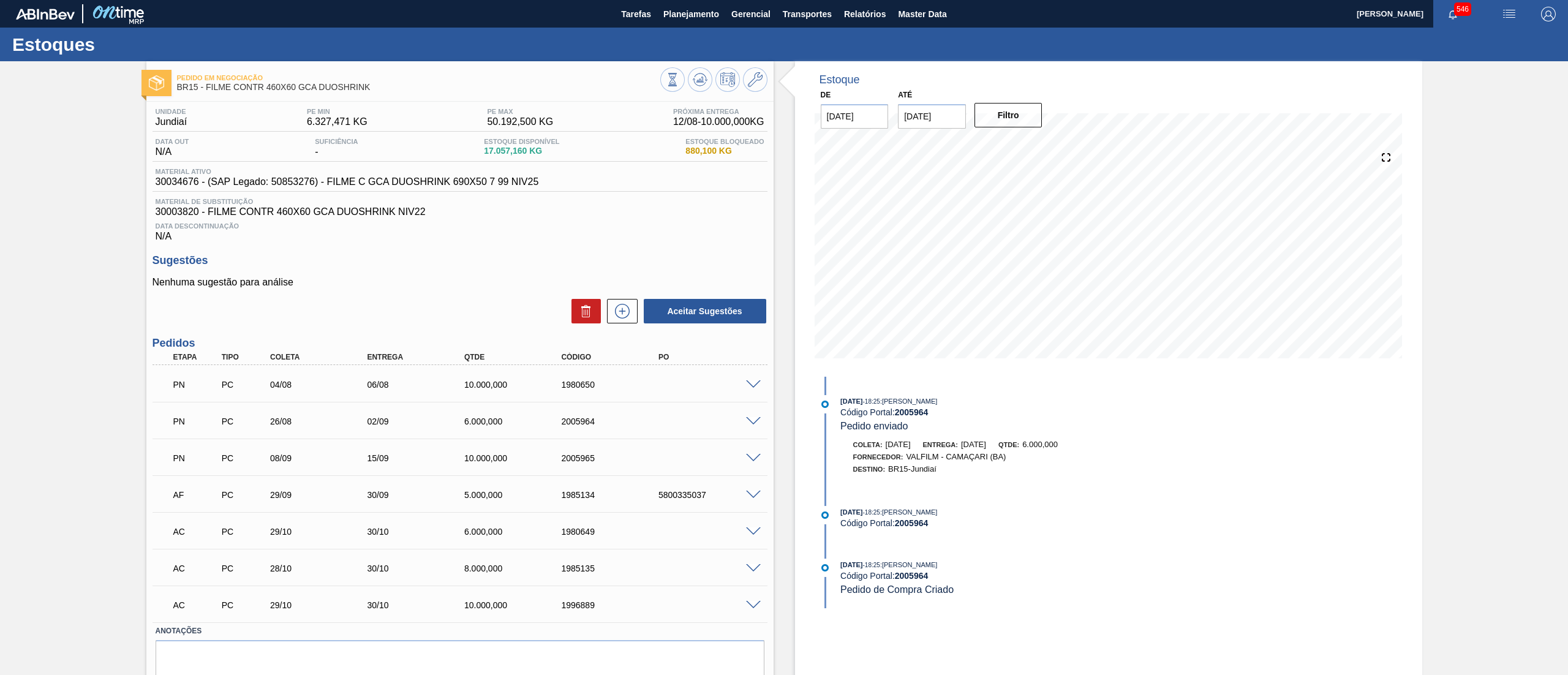
click at [754, 455] on span at bounding box center [753, 458] width 15 height 9
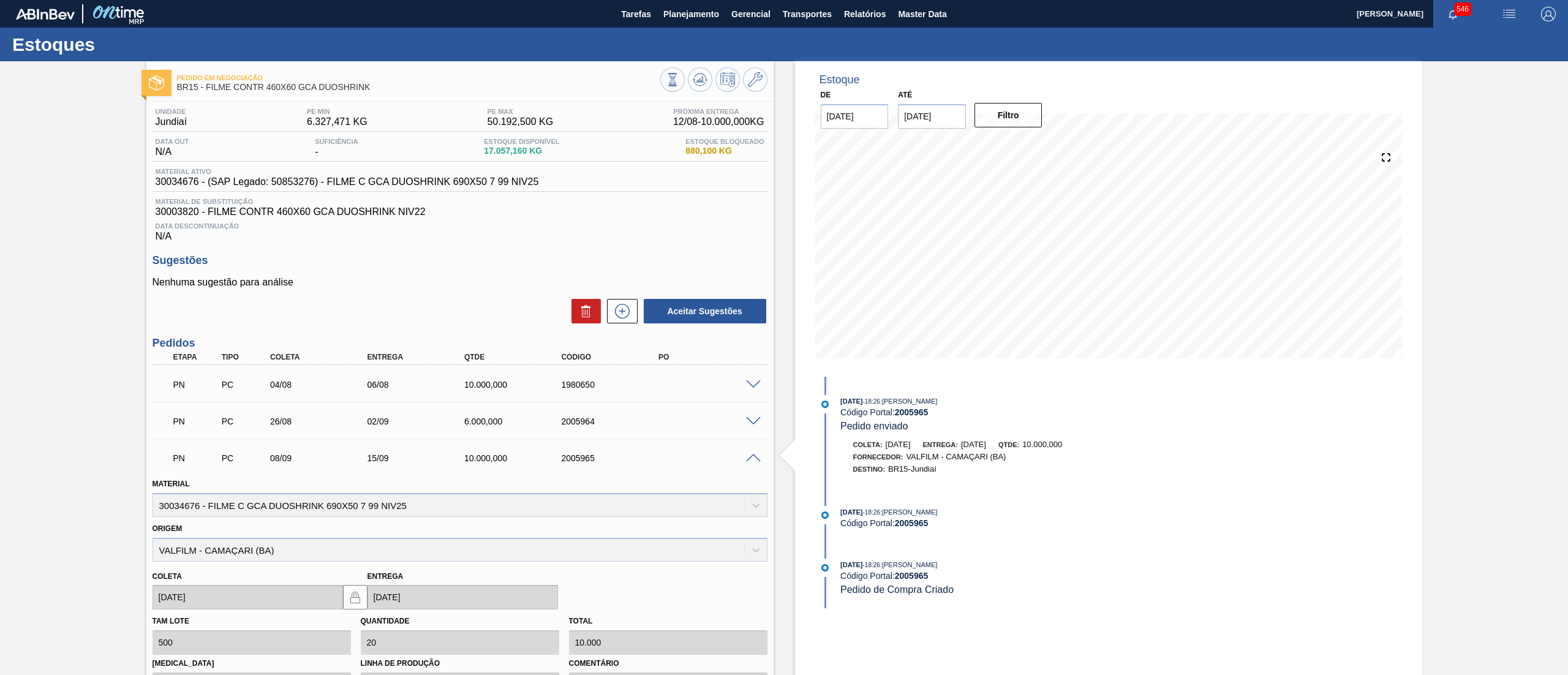
click at [754, 455] on span at bounding box center [753, 458] width 15 height 9
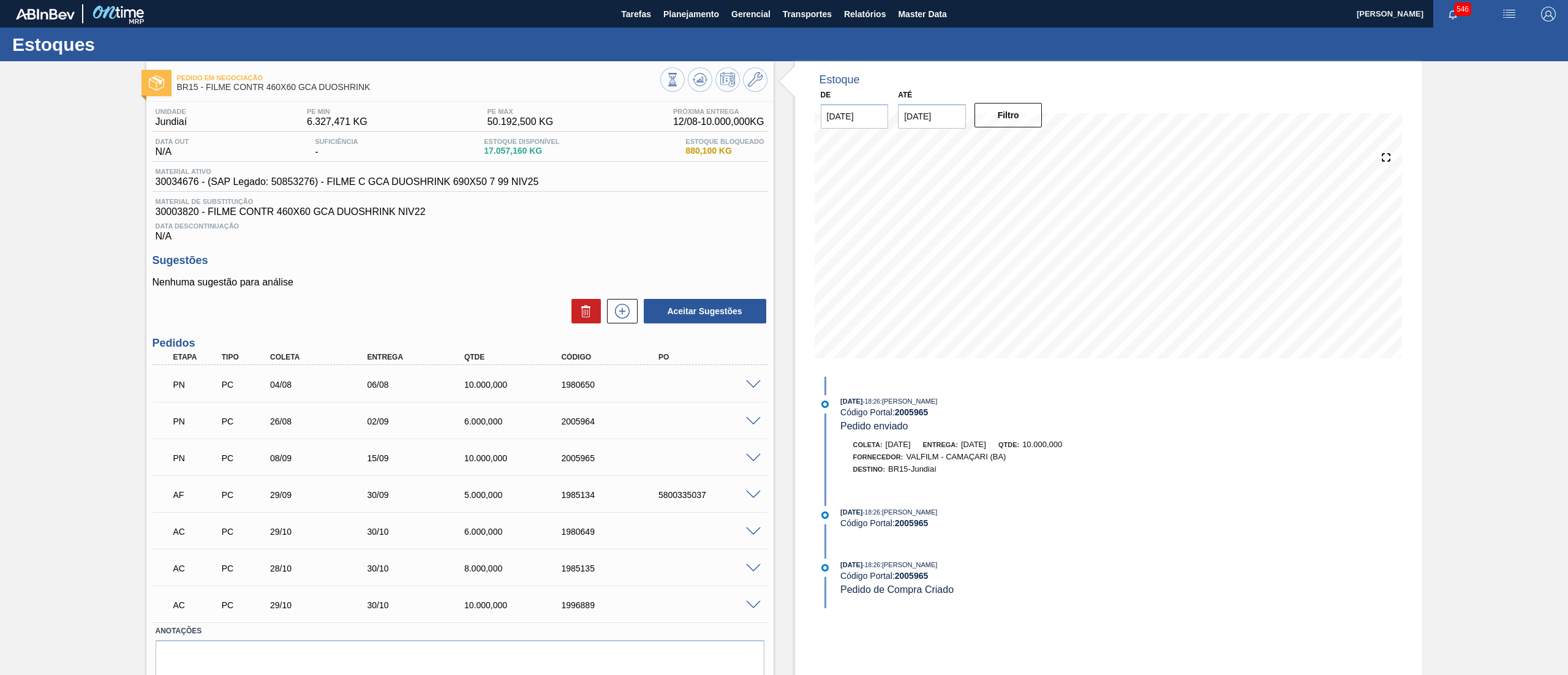
click at [810, 316] on div at bounding box center [1109, 254] width 598 height 245
